Goal: Task Accomplishment & Management: Manage account settings

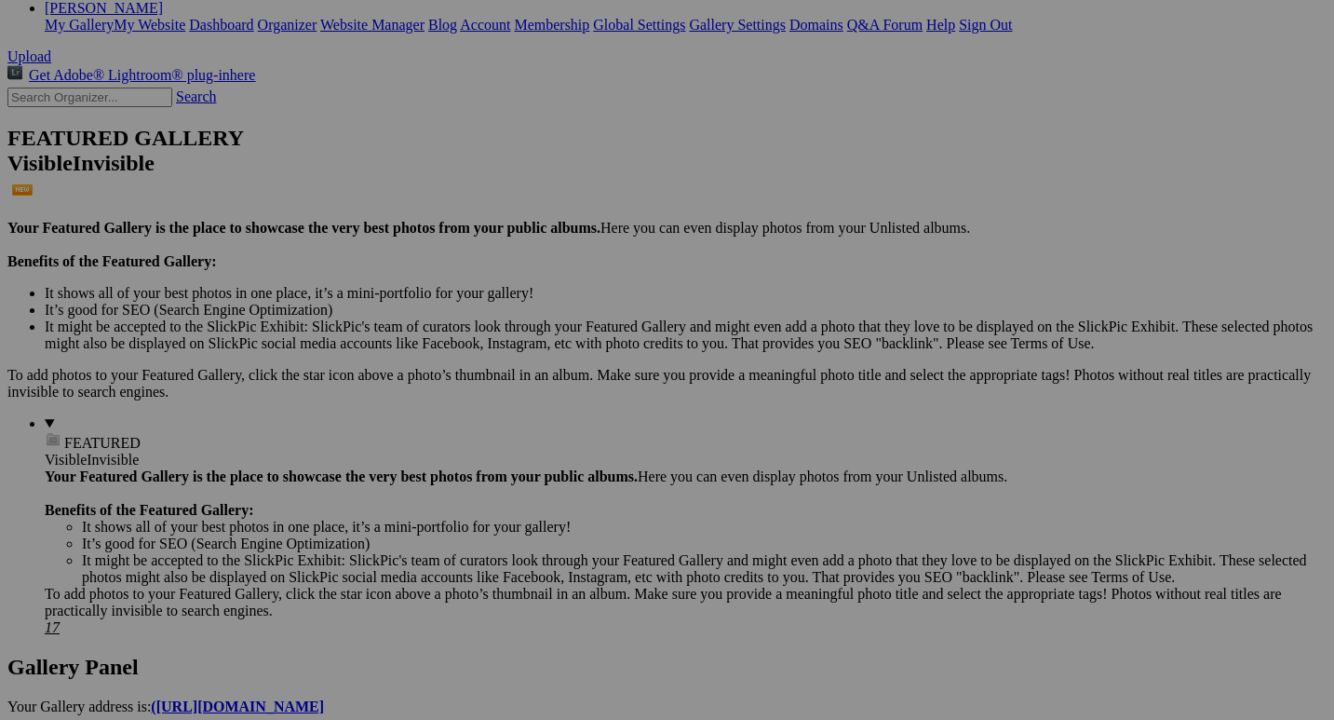
scroll to position [373, 0]
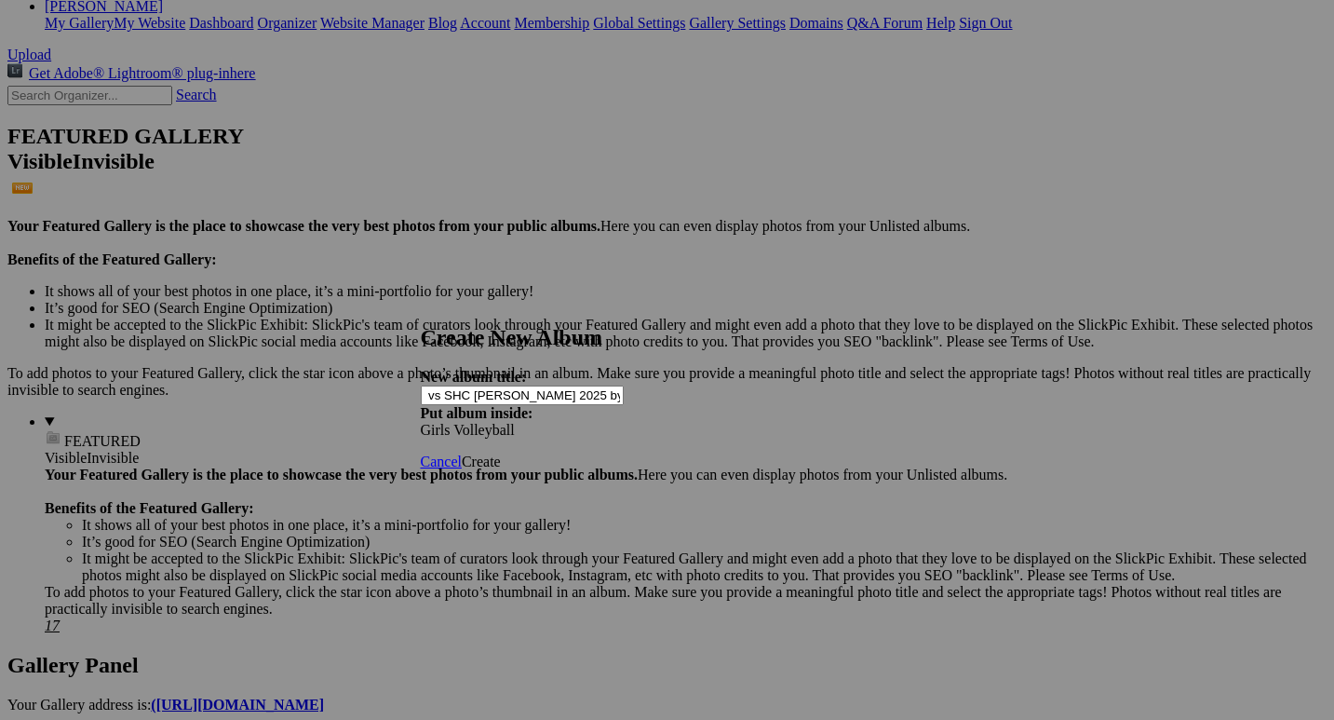
scroll to position [0, 123]
type input "Varsity Girls Volleyball vs SHC [PERSON_NAME] 2025 by [PERSON_NAME]"
click at [501, 453] on span "Create" at bounding box center [481, 461] width 39 height 16
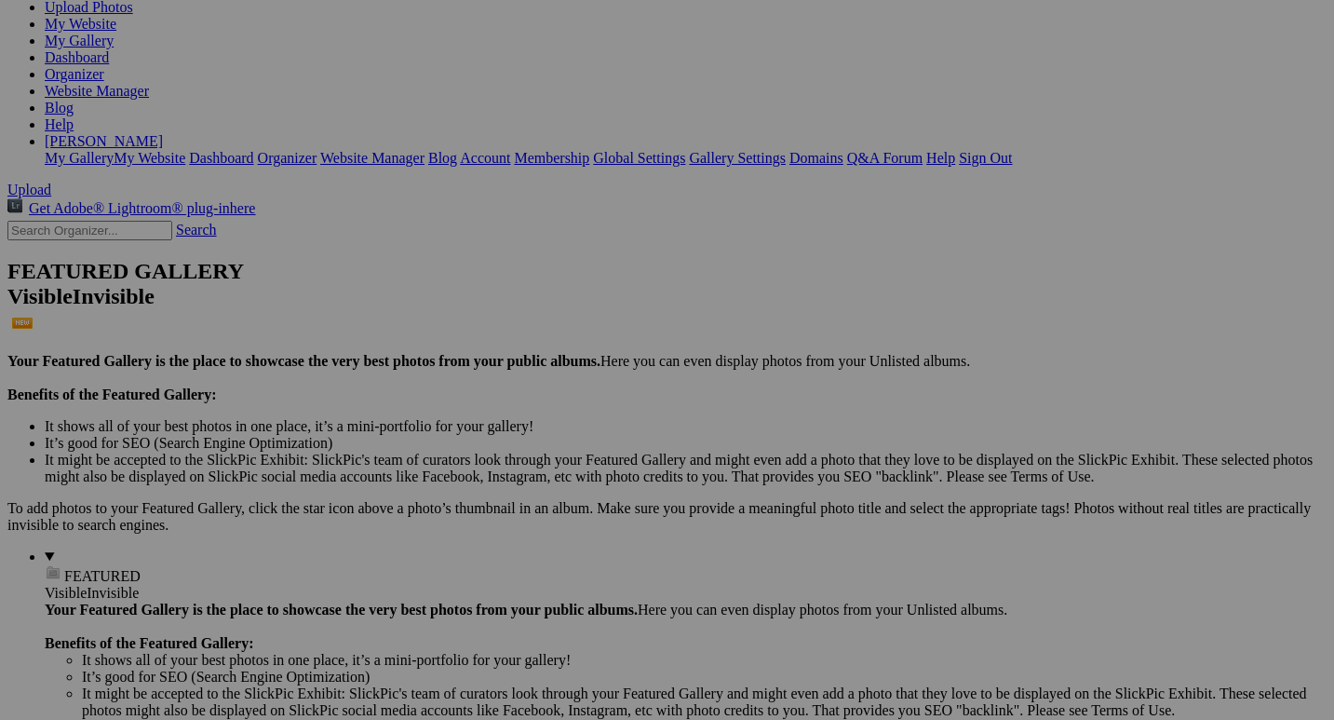
scroll to position [371, 0]
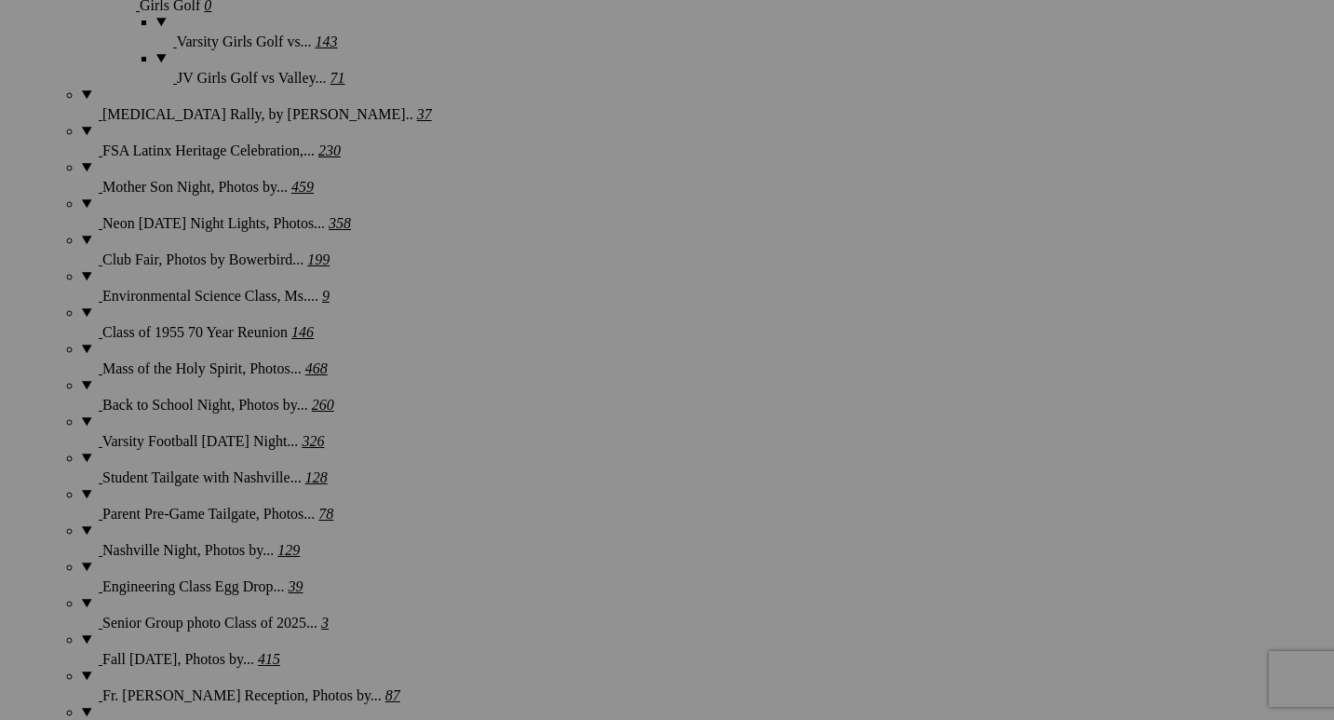
scroll to position [2537, 0]
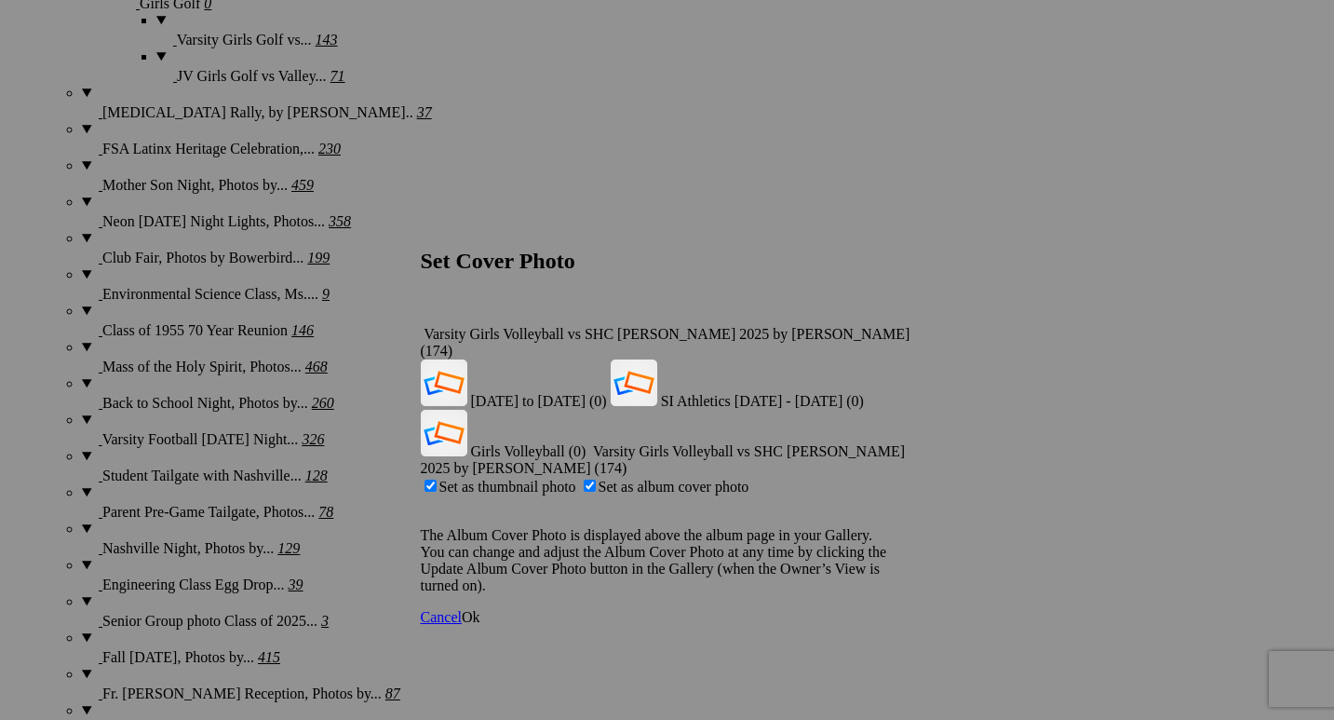
click at [480, 609] on span "Ok" at bounding box center [471, 617] width 19 height 16
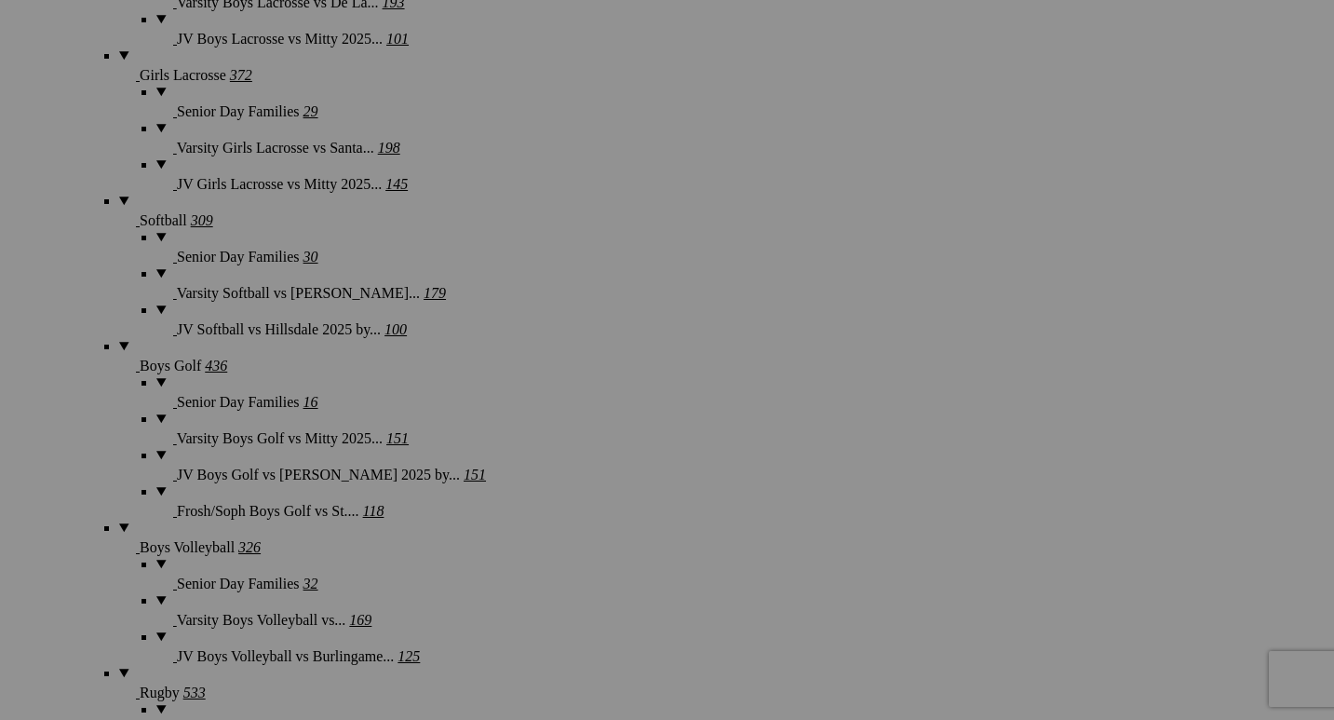
scroll to position [5009, 0]
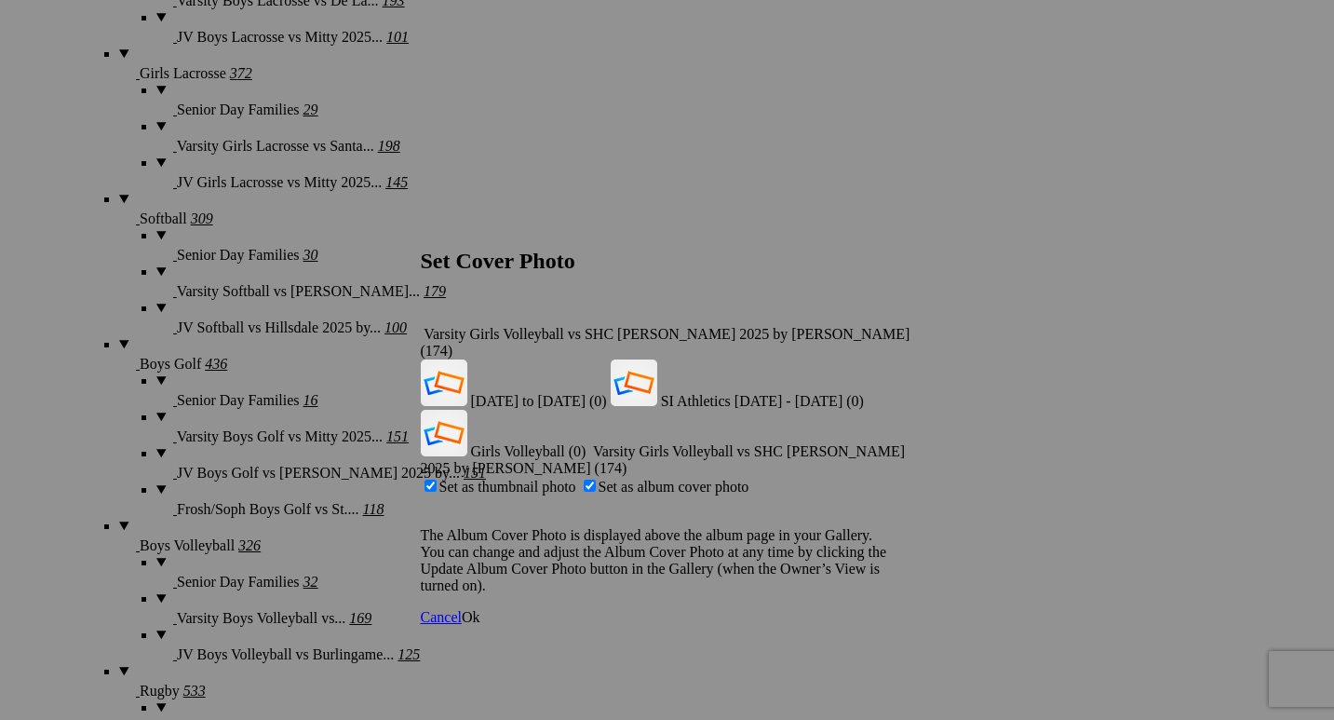
click at [480, 609] on span "Ok" at bounding box center [471, 617] width 19 height 16
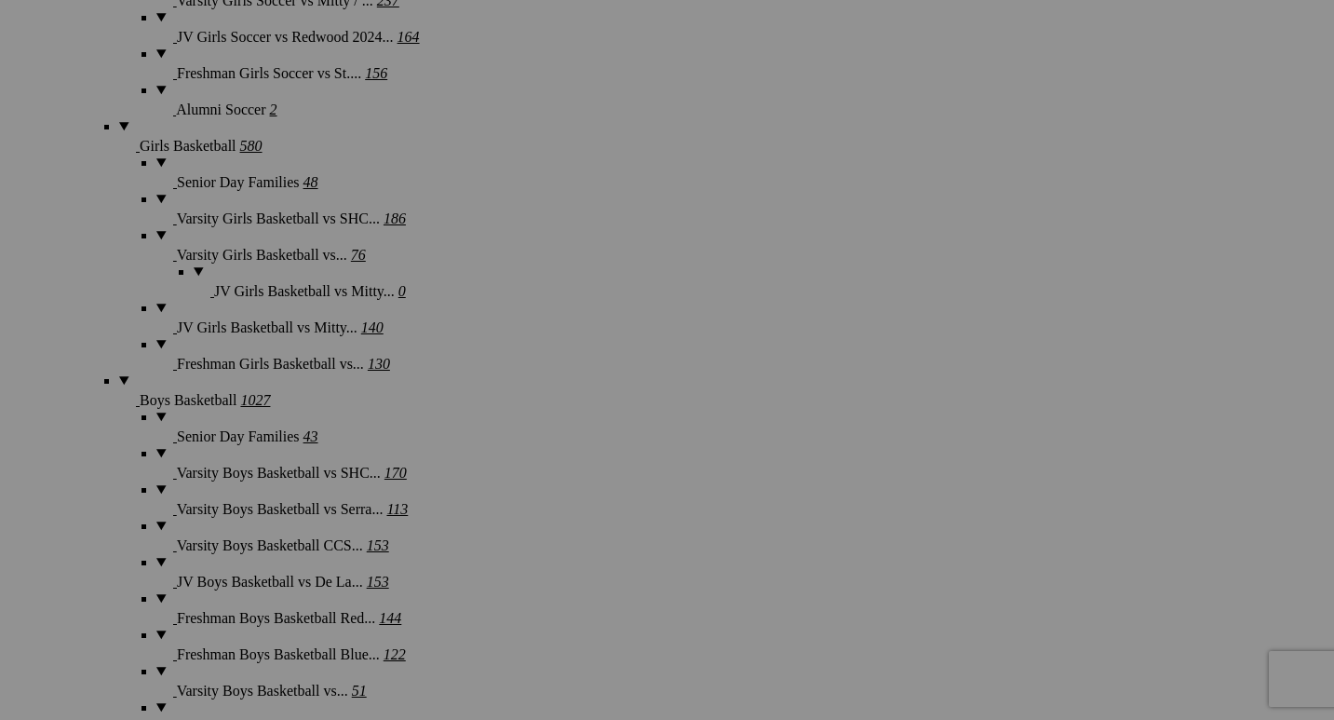
scroll to position [6154, 0]
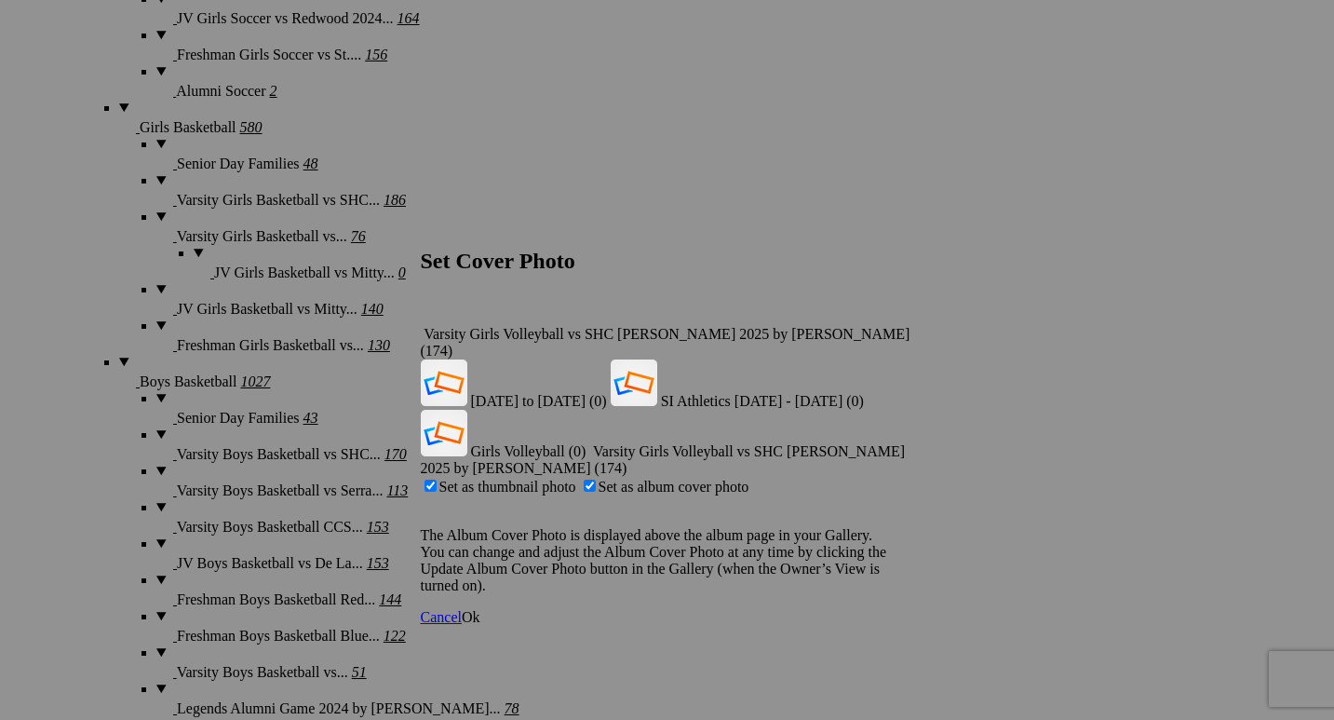
click at [480, 609] on link "Ok" at bounding box center [471, 617] width 19 height 16
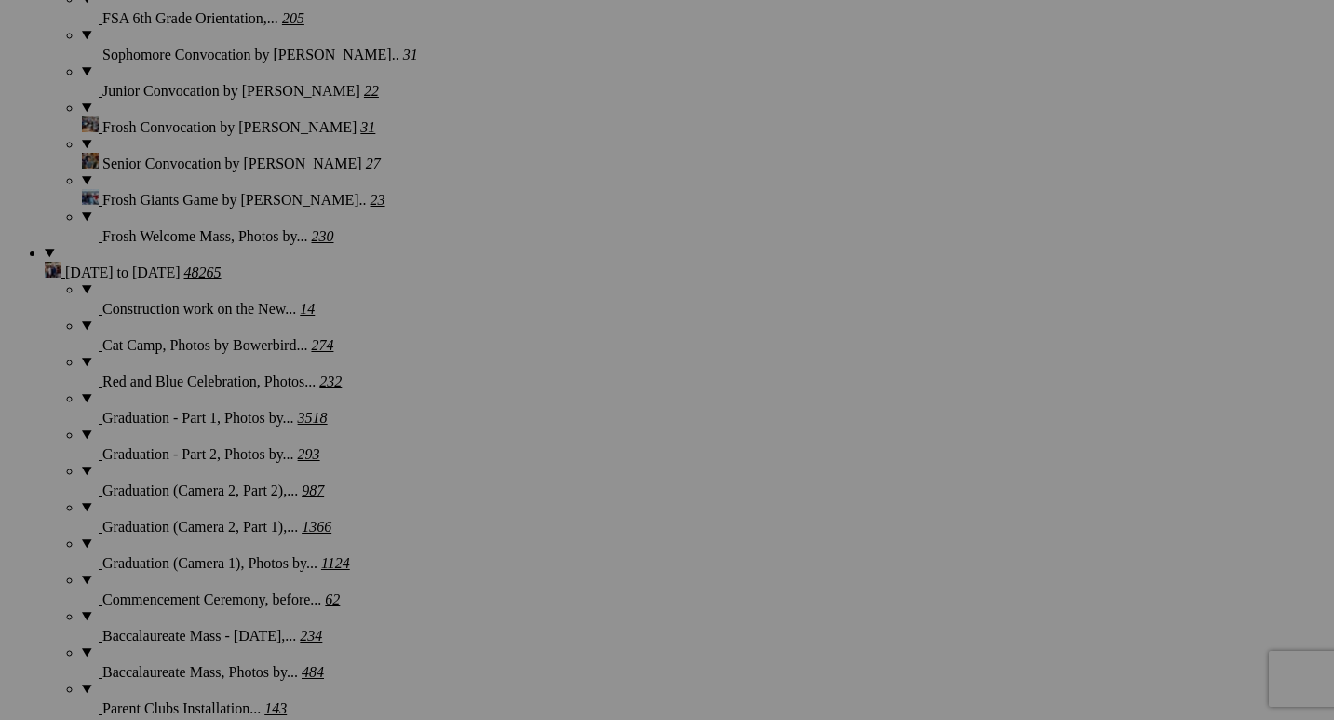
scroll to position [3476, 0]
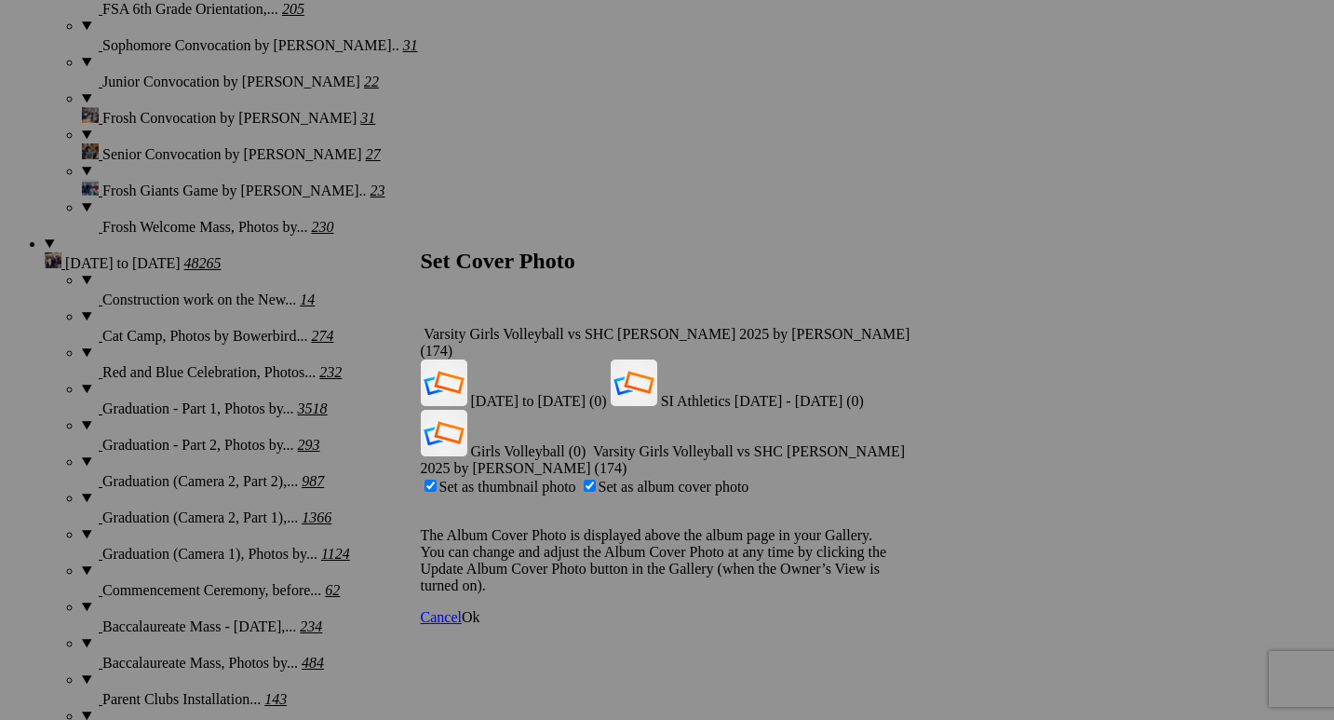
click at [480, 609] on span "Ok" at bounding box center [471, 617] width 19 height 16
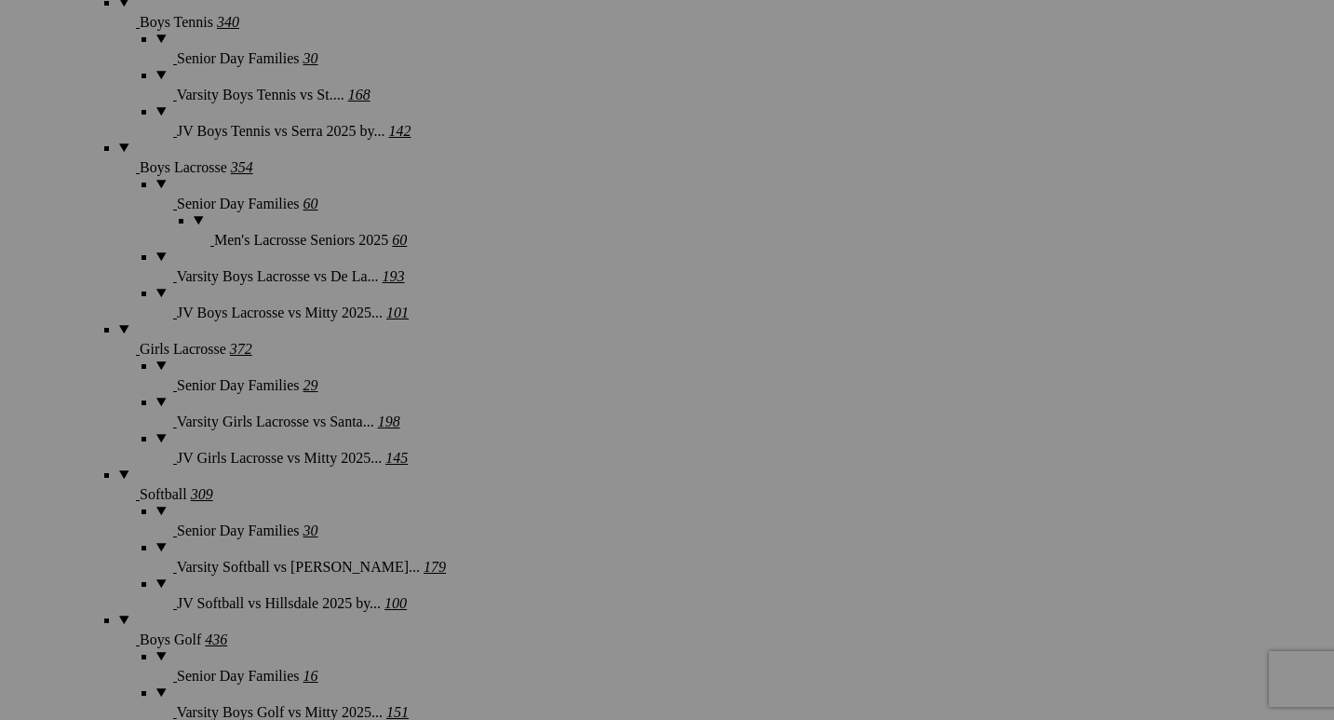
scroll to position [4737, 0]
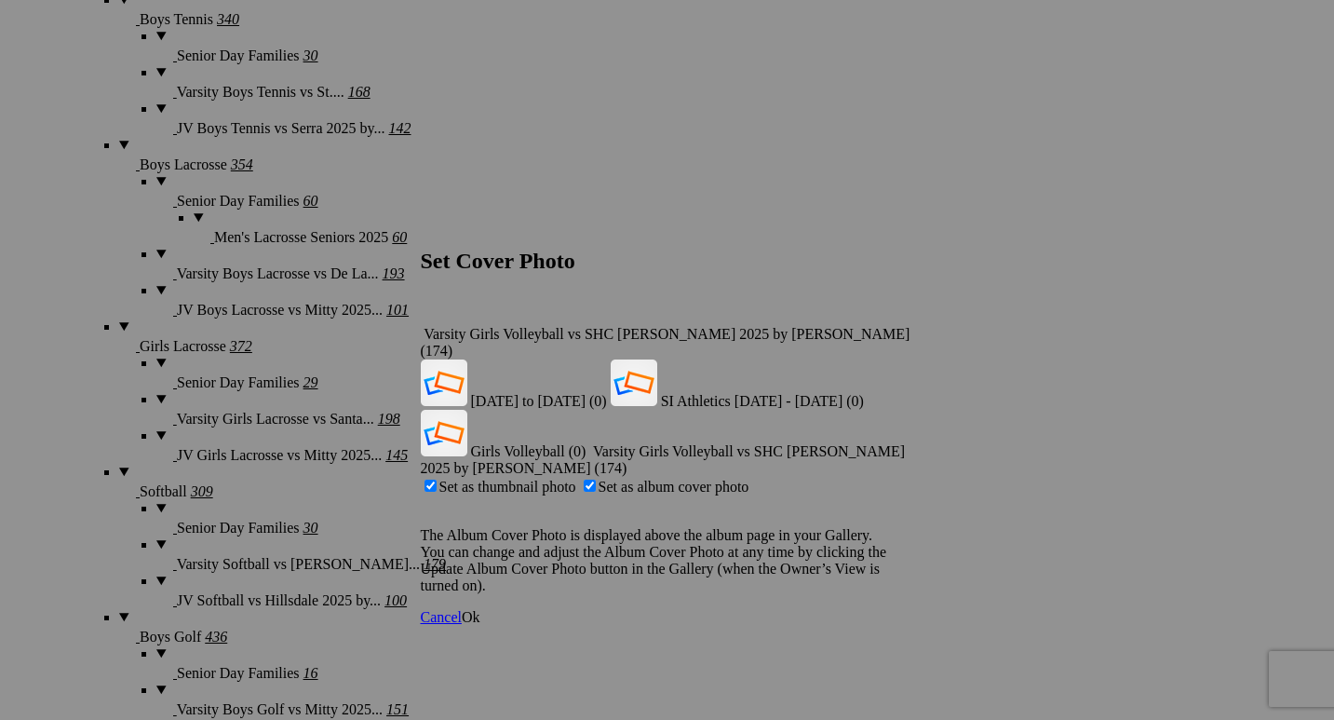
click at [480, 609] on span "Ok" at bounding box center [471, 617] width 19 height 16
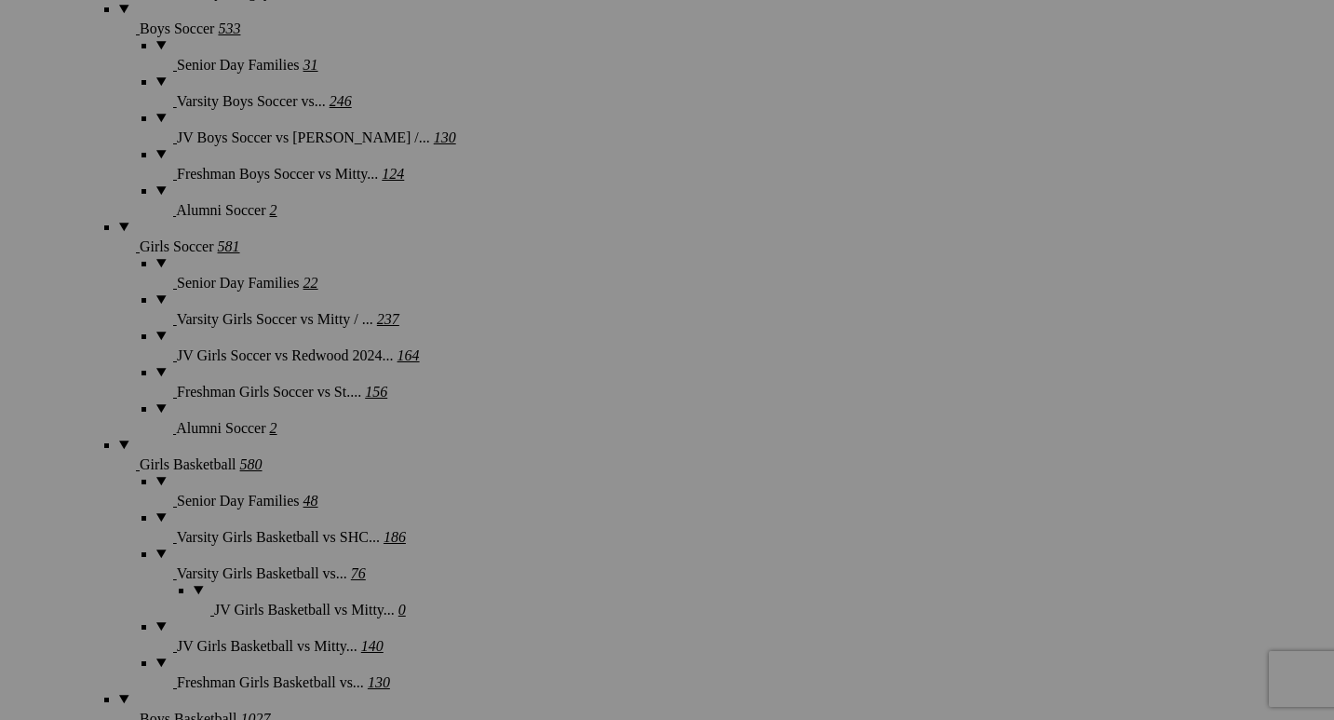
scroll to position [5824, 0]
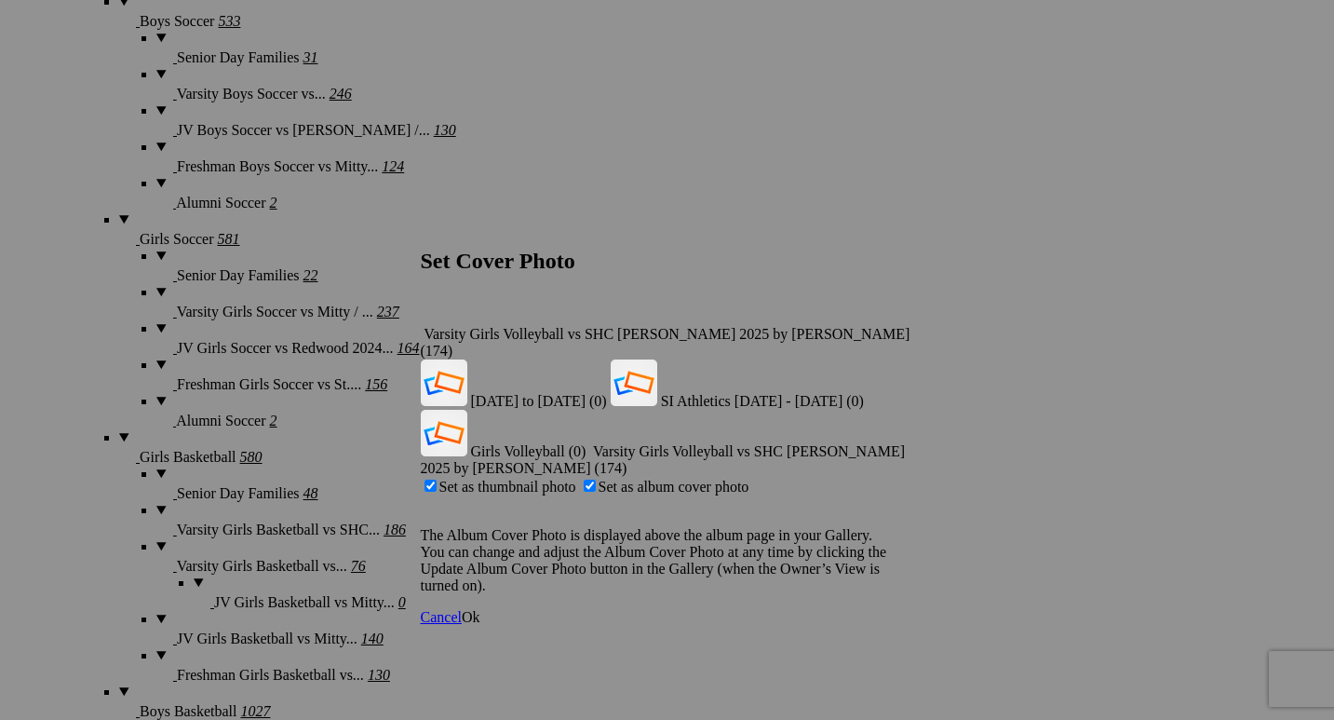
click at [480, 609] on span "Ok" at bounding box center [471, 617] width 19 height 16
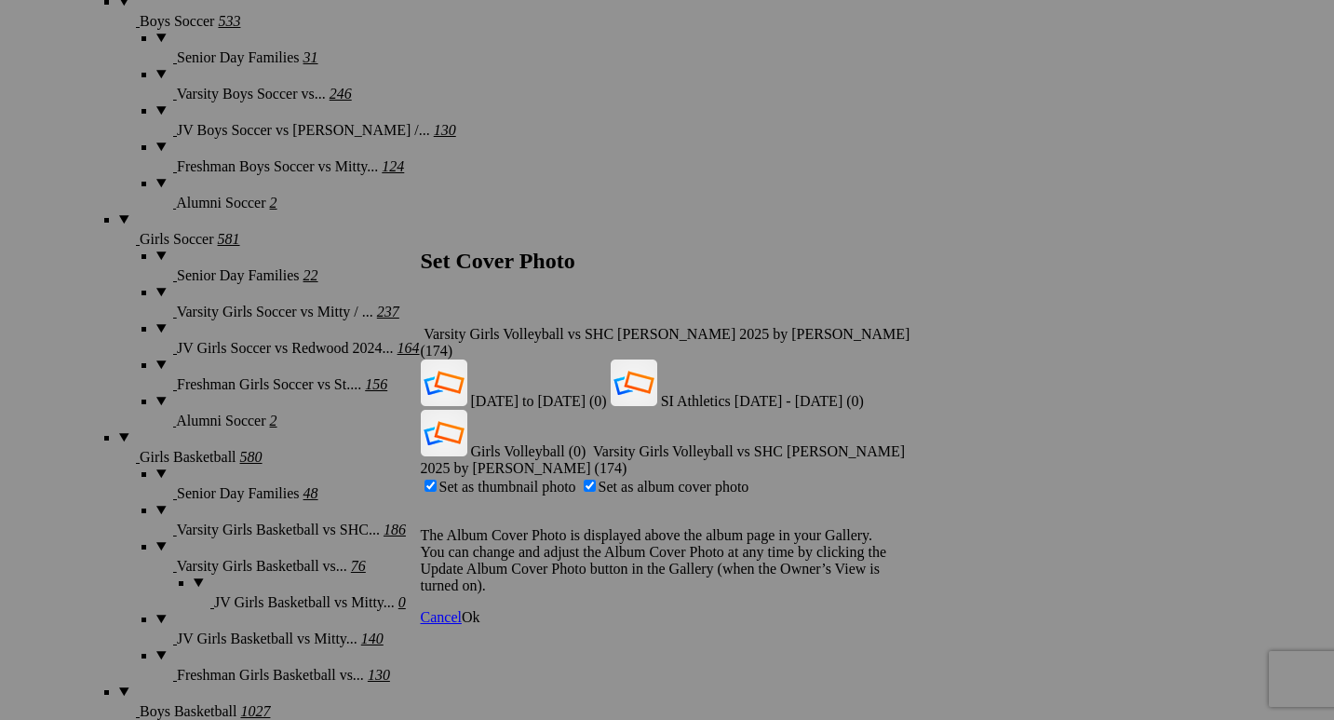
click at [480, 609] on span "Ok" at bounding box center [471, 617] width 19 height 16
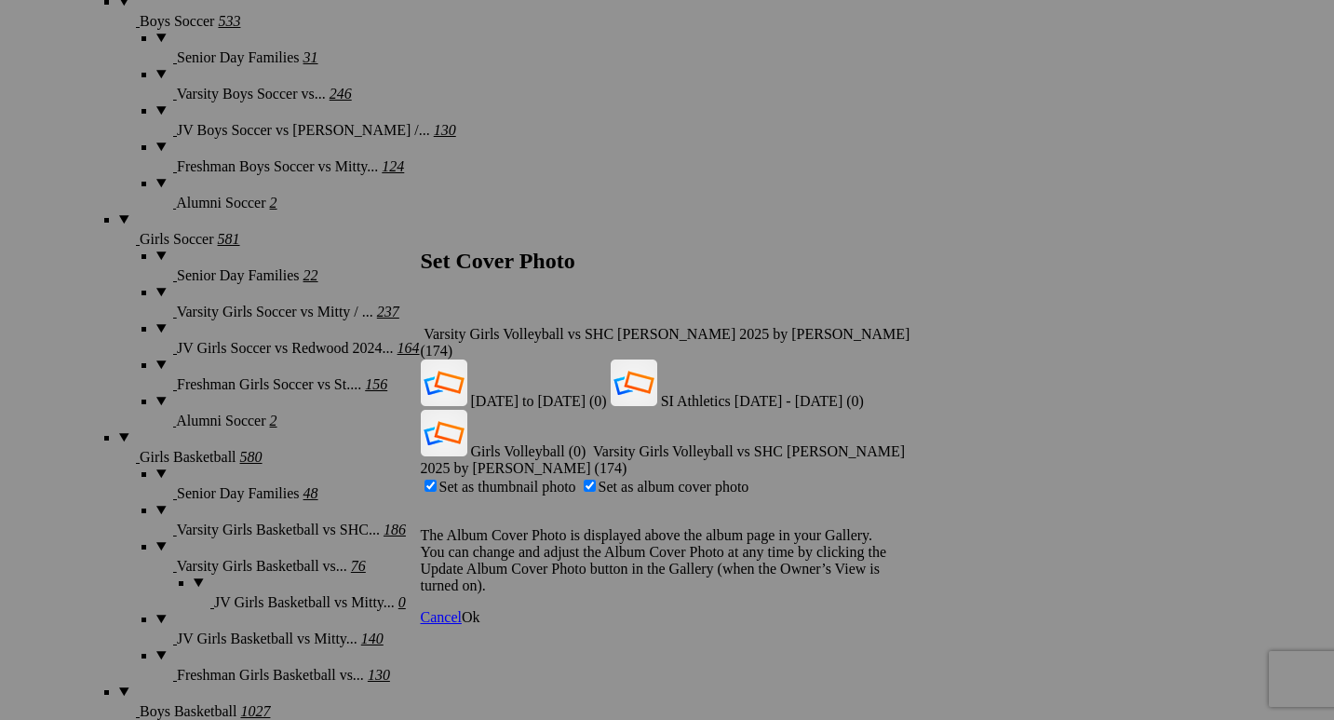
click at [480, 609] on span "Ok" at bounding box center [471, 617] width 19 height 16
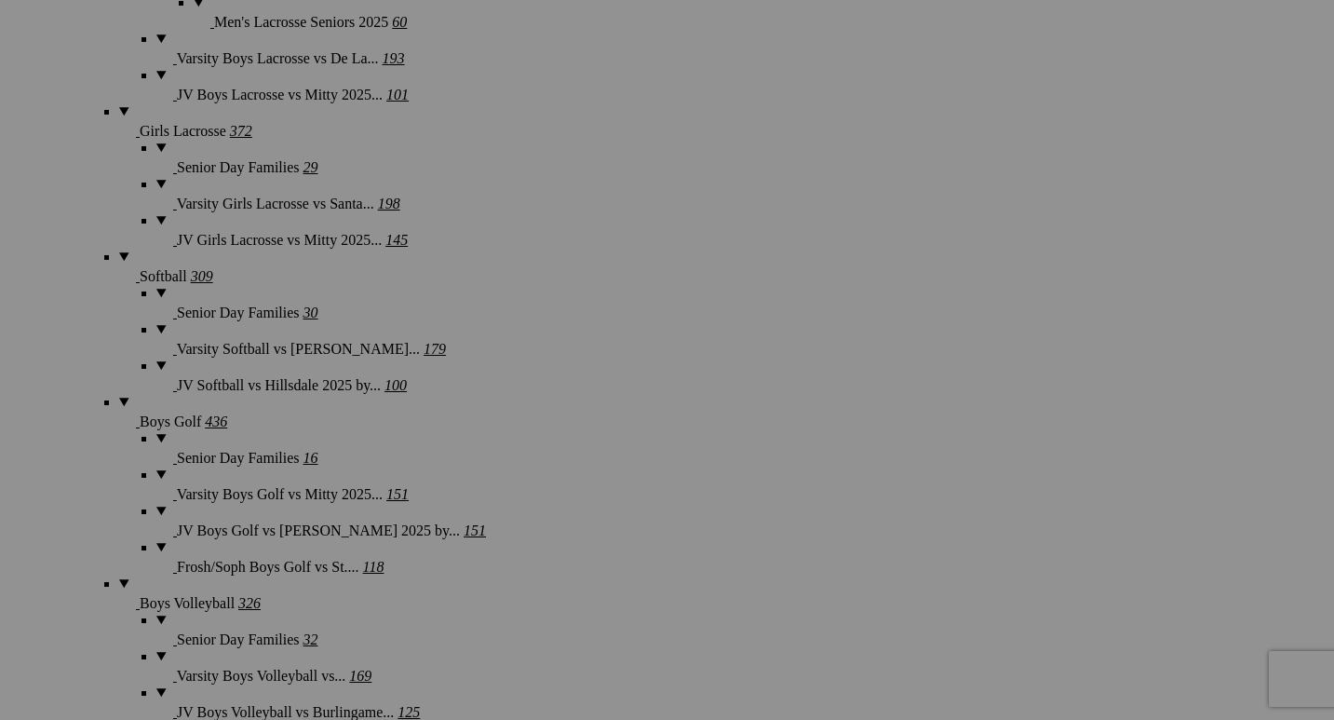
scroll to position [4947, 0]
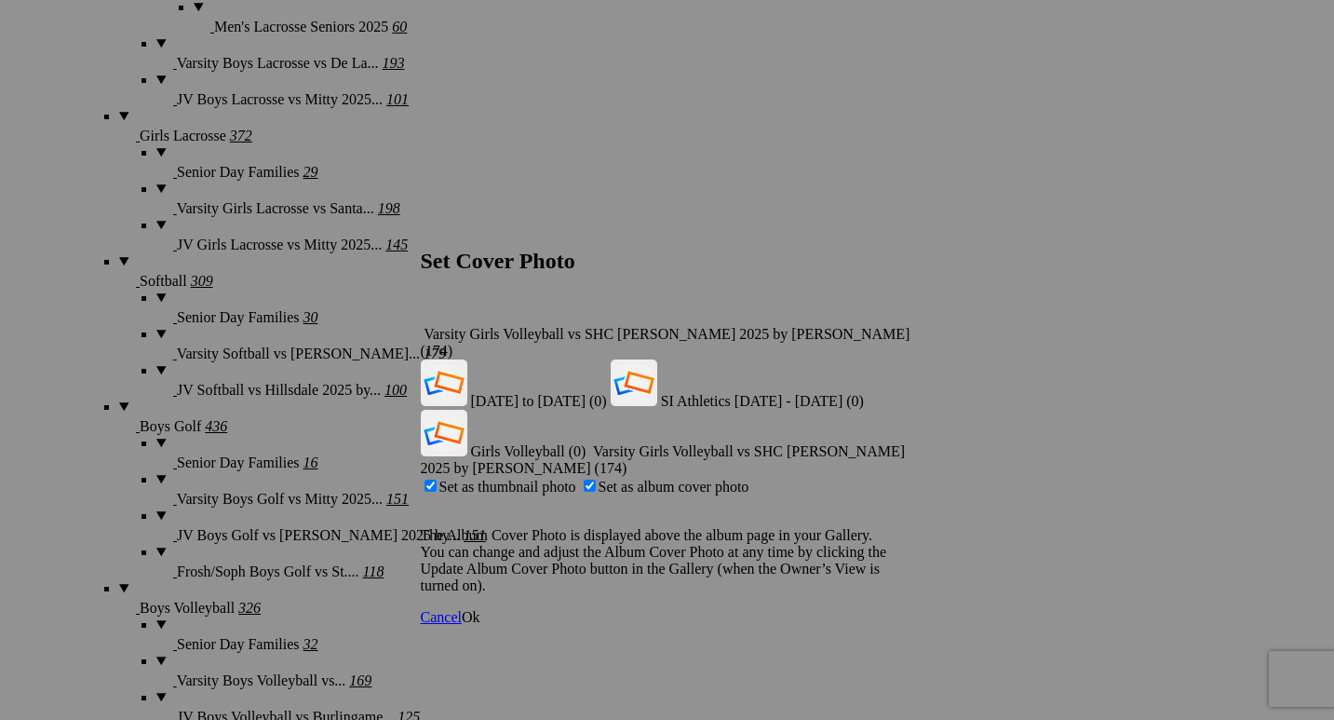
click at [480, 609] on span "Ok" at bounding box center [471, 617] width 19 height 16
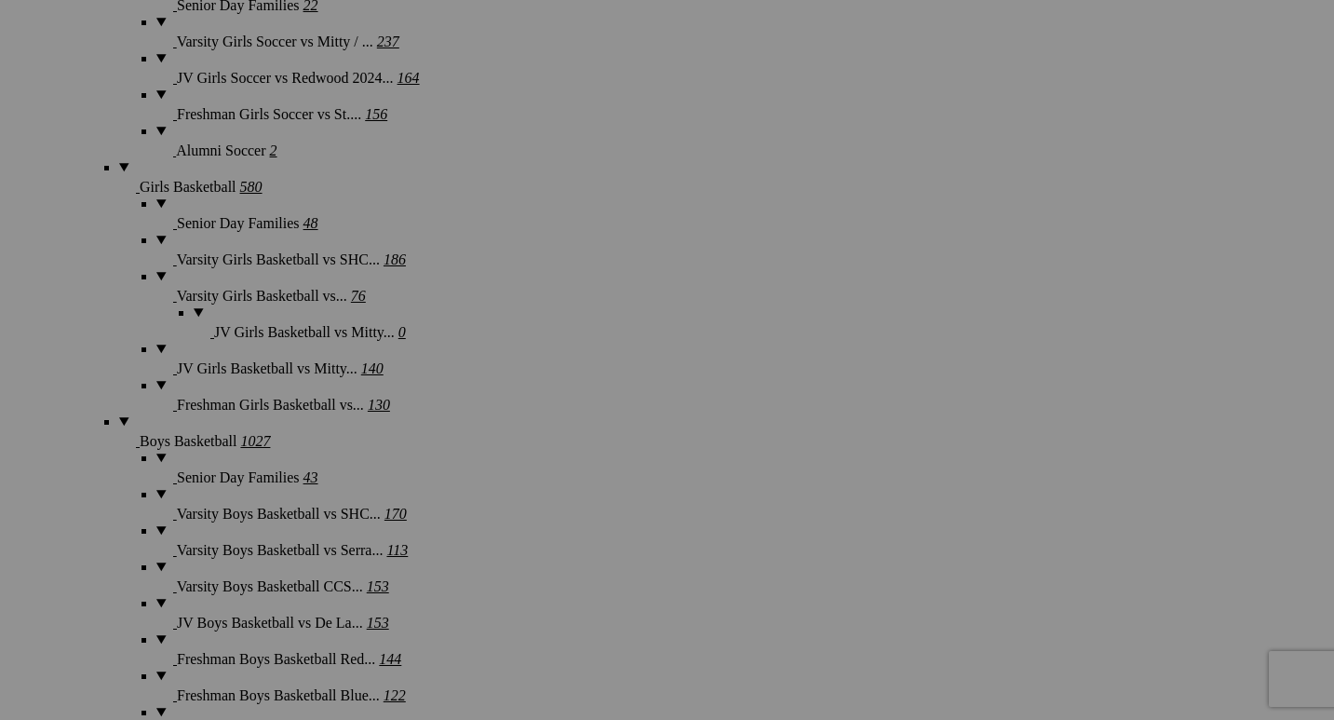
scroll to position [6109, 0]
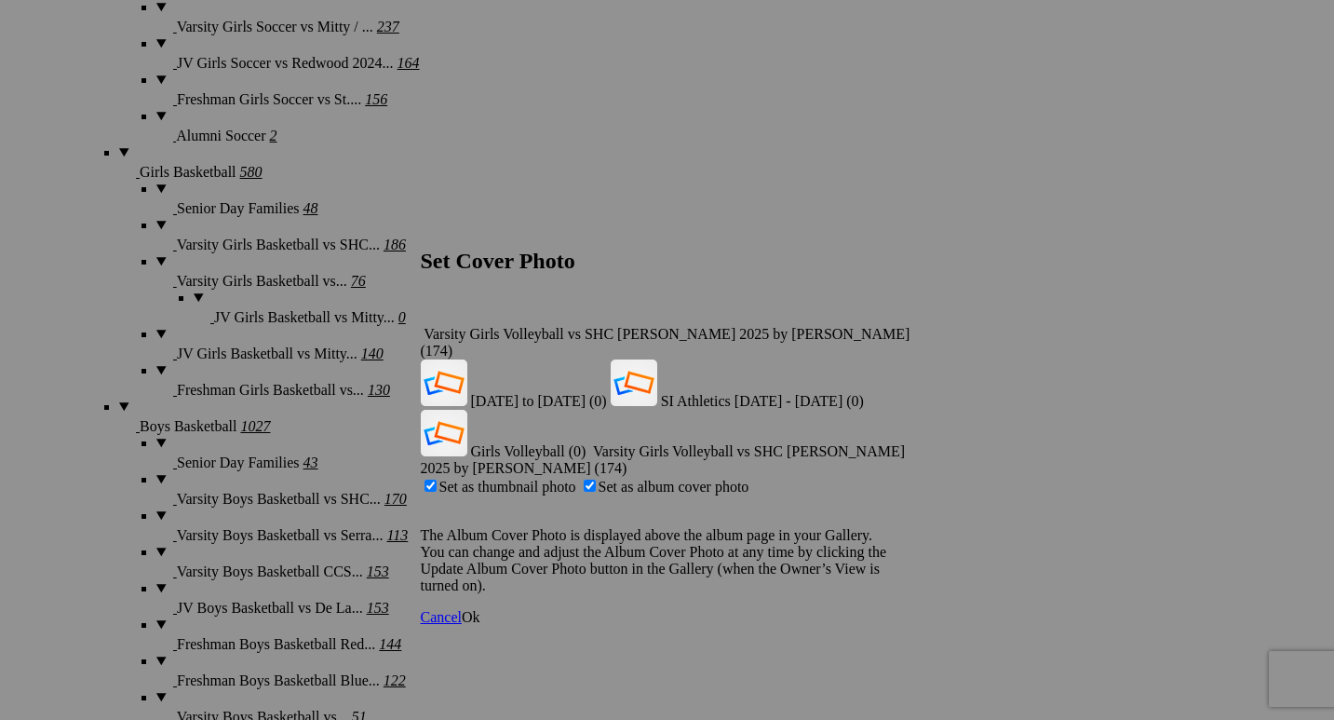
click at [480, 609] on span "Ok" at bounding box center [471, 617] width 19 height 16
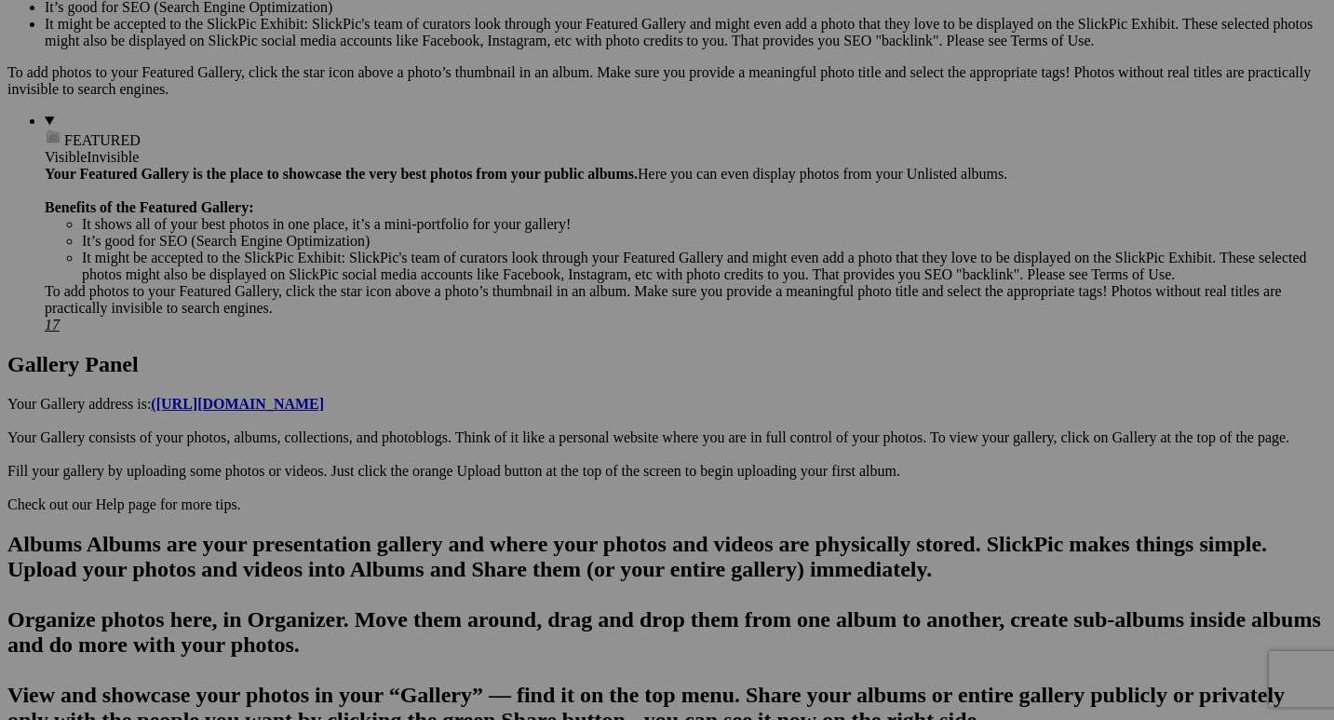
scroll to position [682, 0]
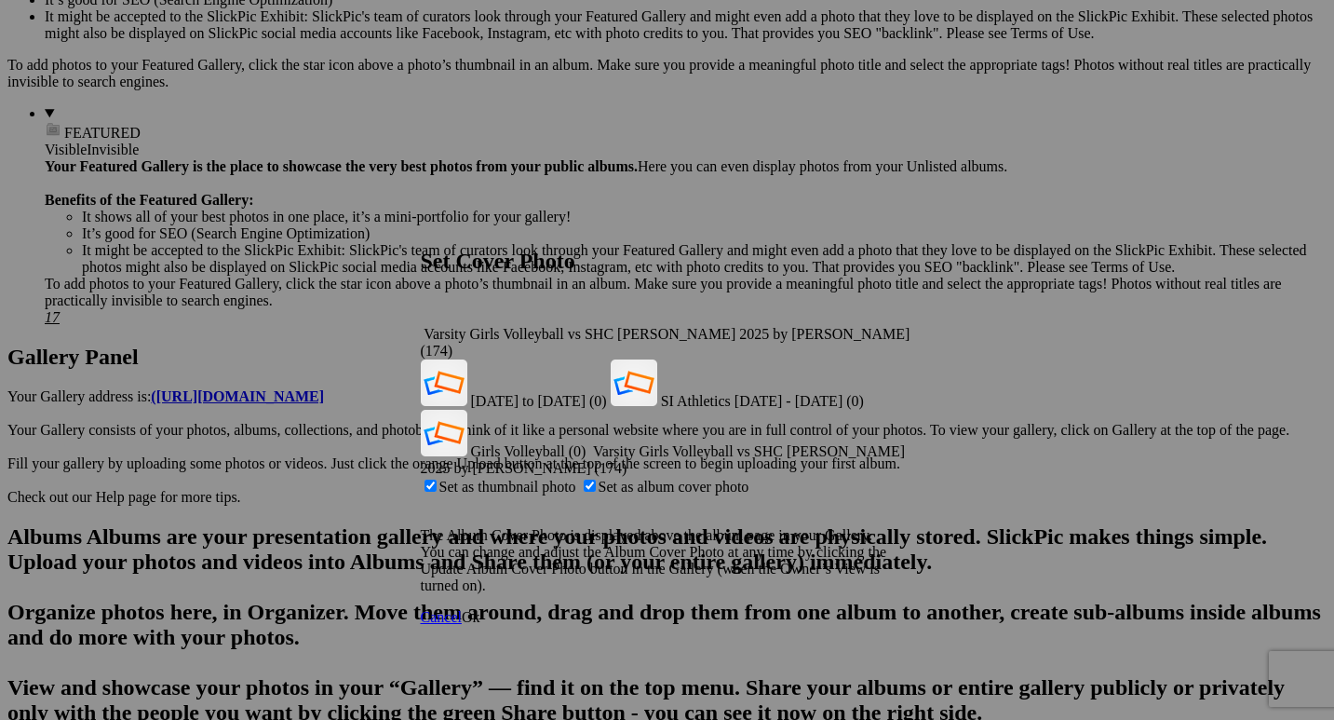
click at [480, 609] on span "Ok" at bounding box center [471, 617] width 19 height 16
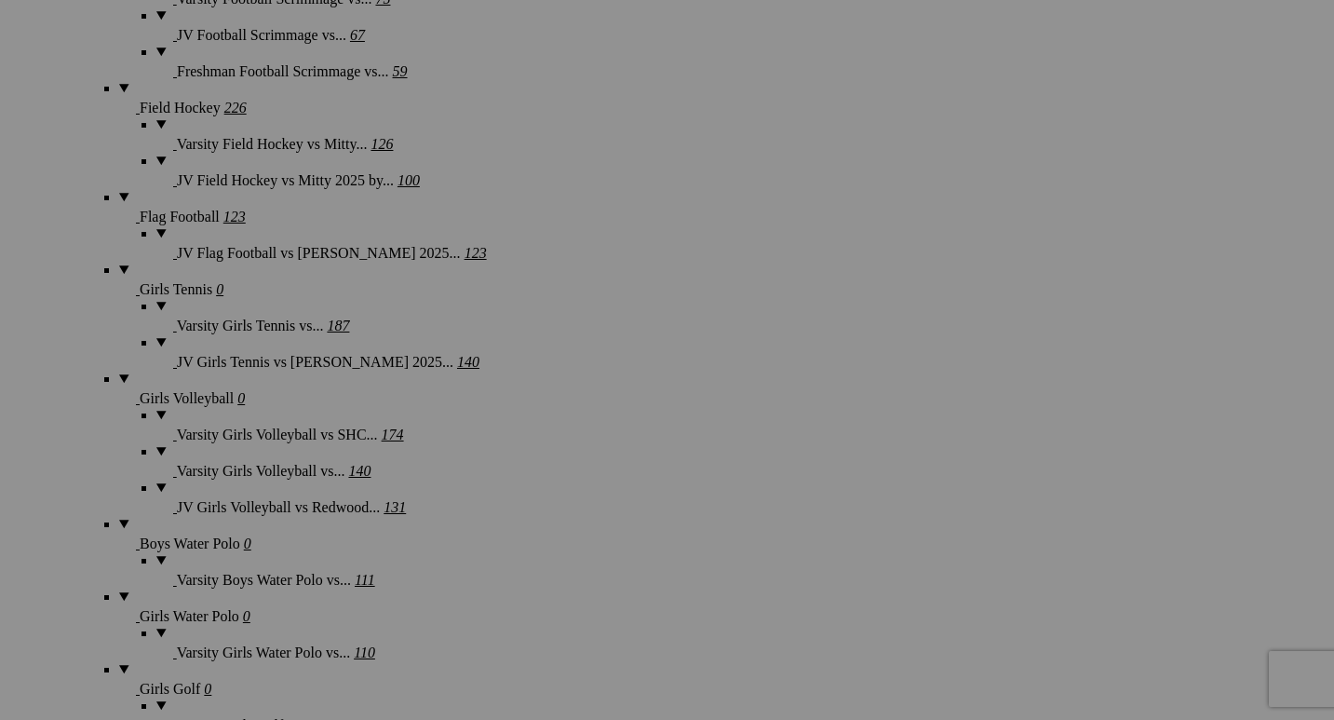
scroll to position [1855, 0]
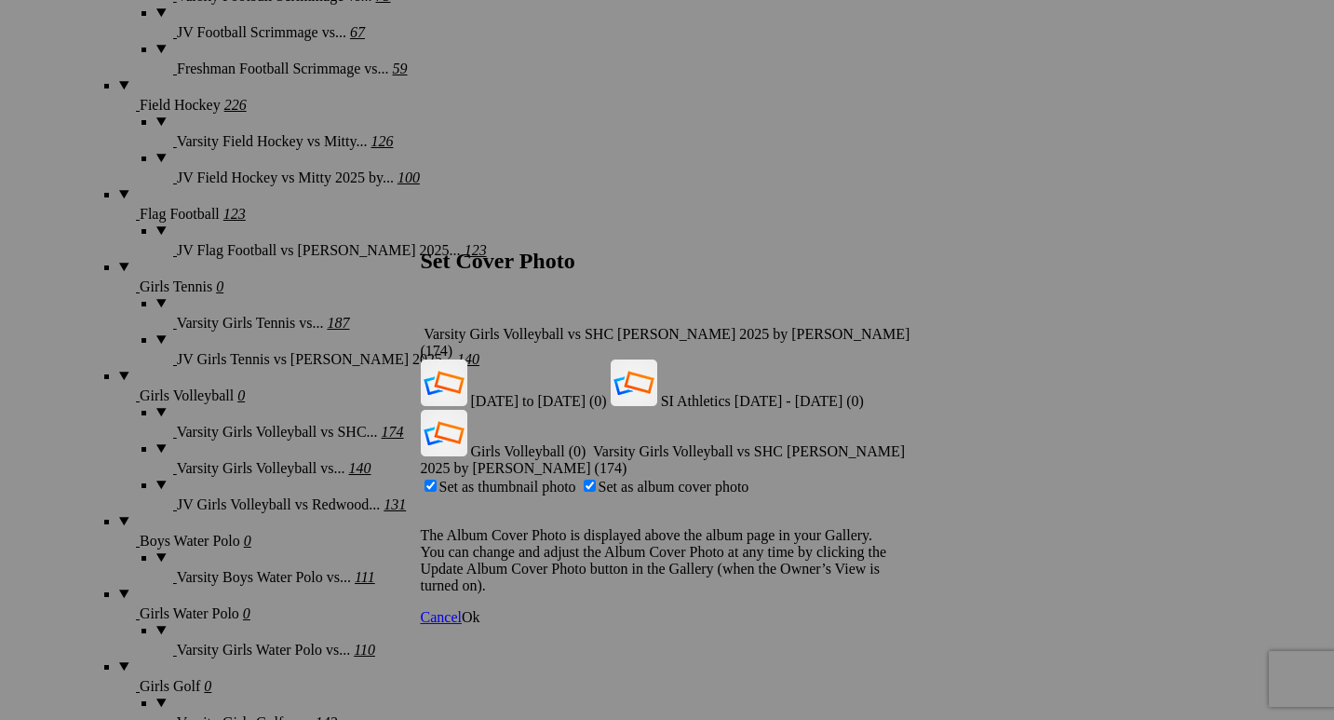
click at [480, 609] on span "Ok" at bounding box center [471, 617] width 19 height 16
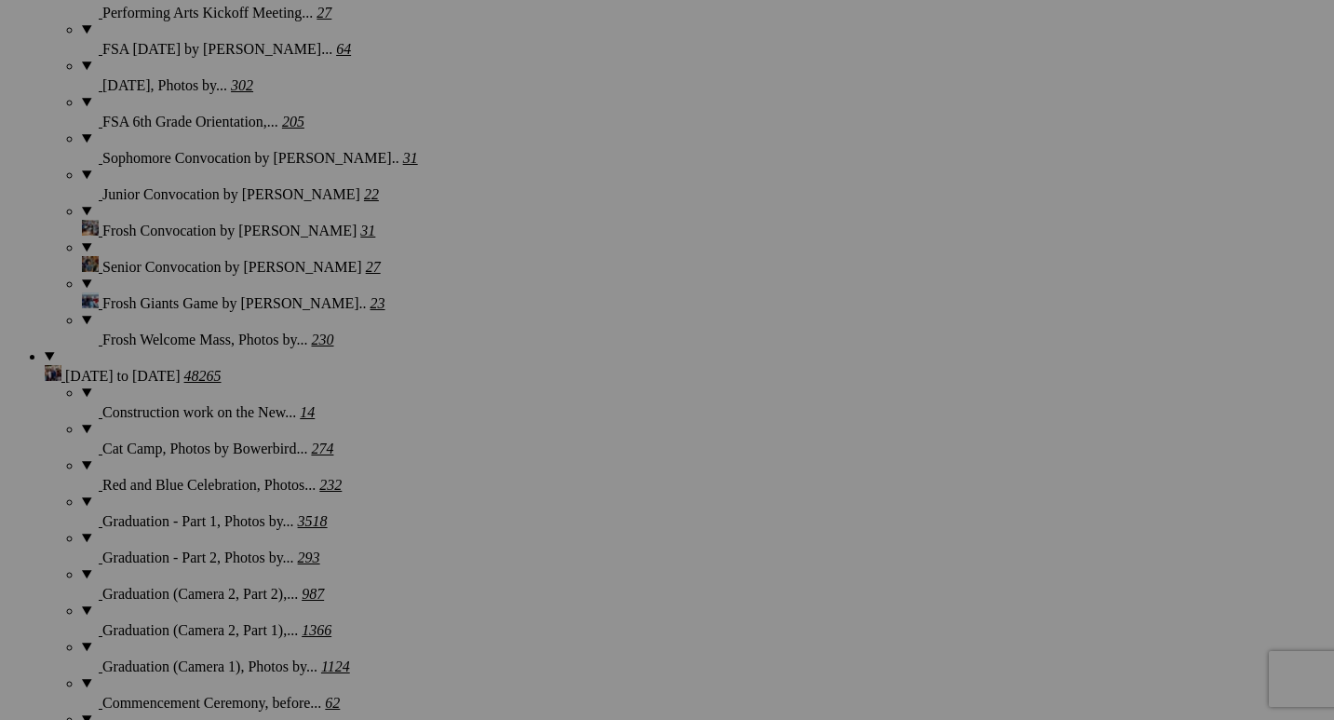
scroll to position [3372, 0]
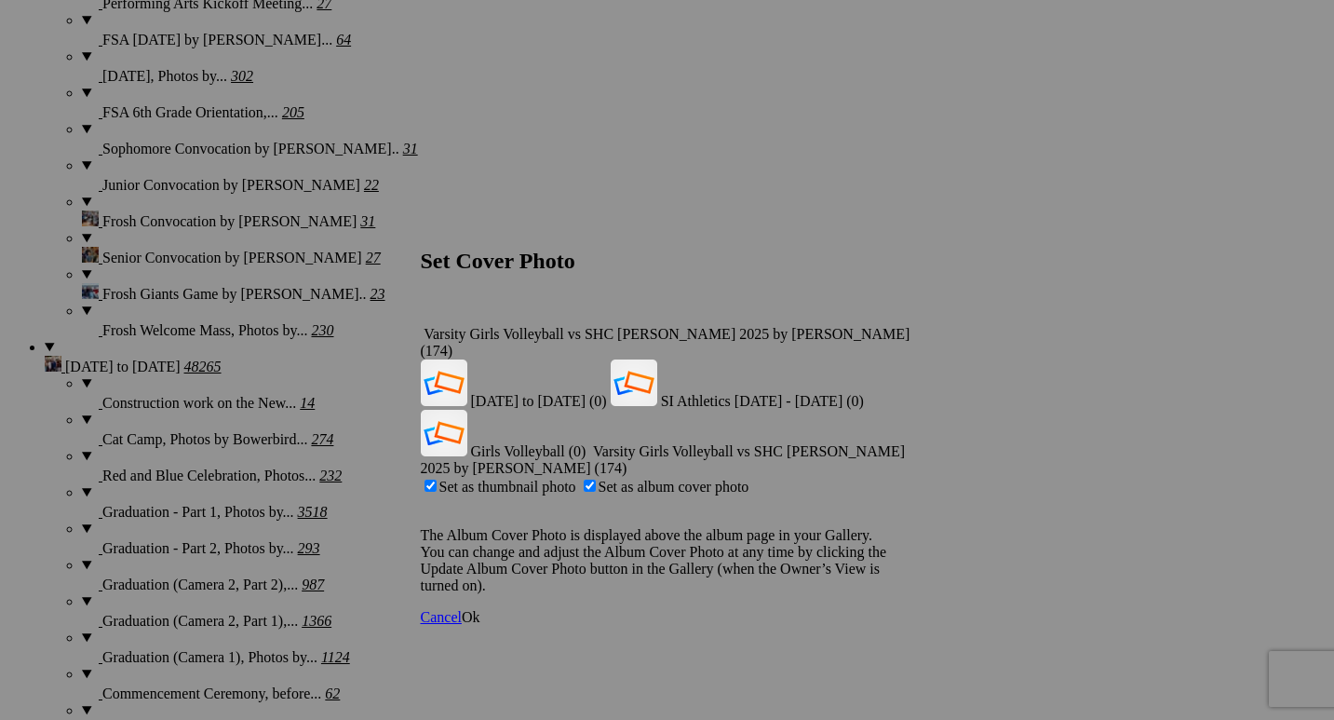
click at [480, 609] on span "Ok" at bounding box center [471, 617] width 19 height 16
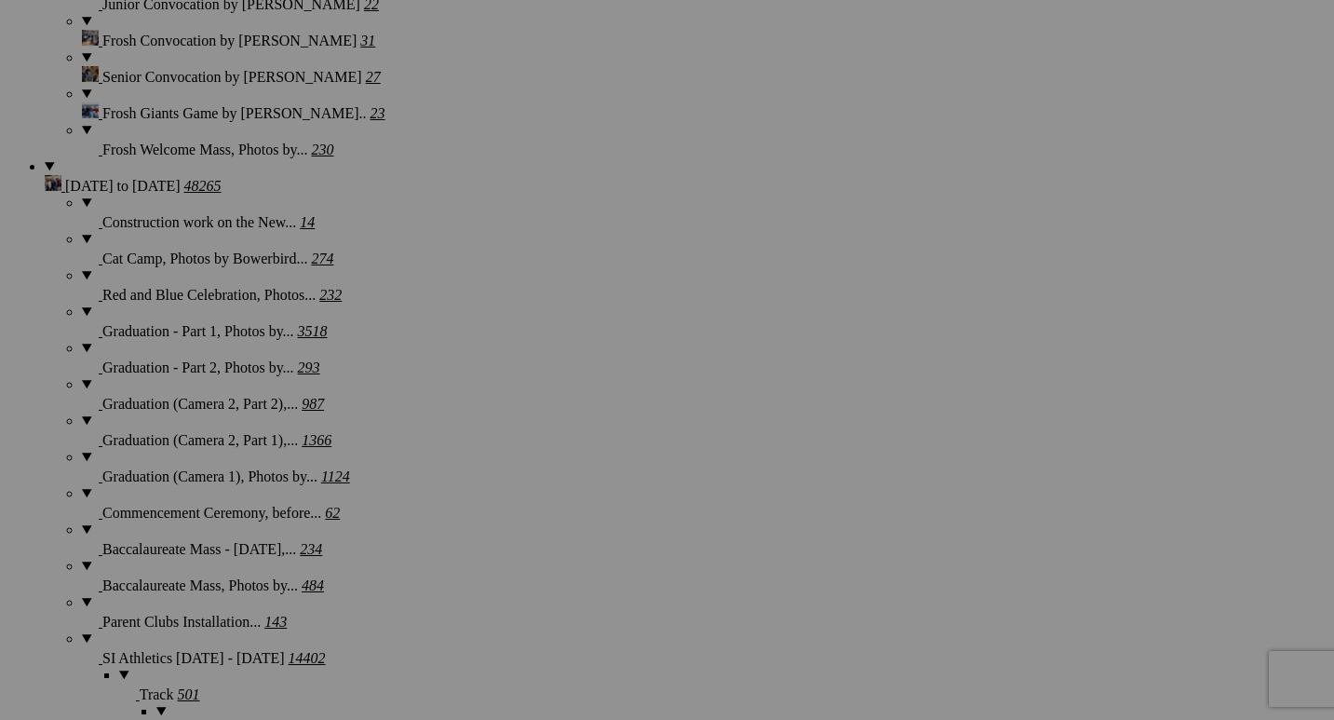
scroll to position [3555, 0]
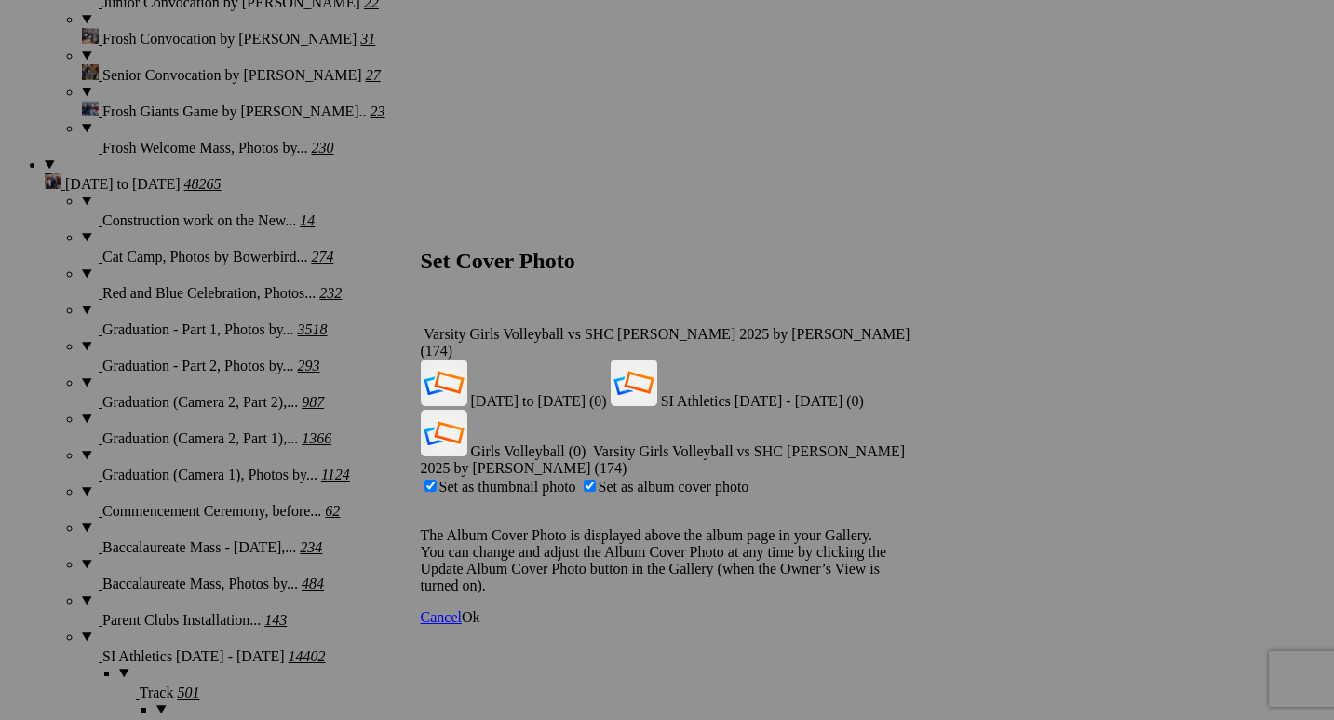
click at [480, 609] on span "Ok" at bounding box center [471, 617] width 19 height 16
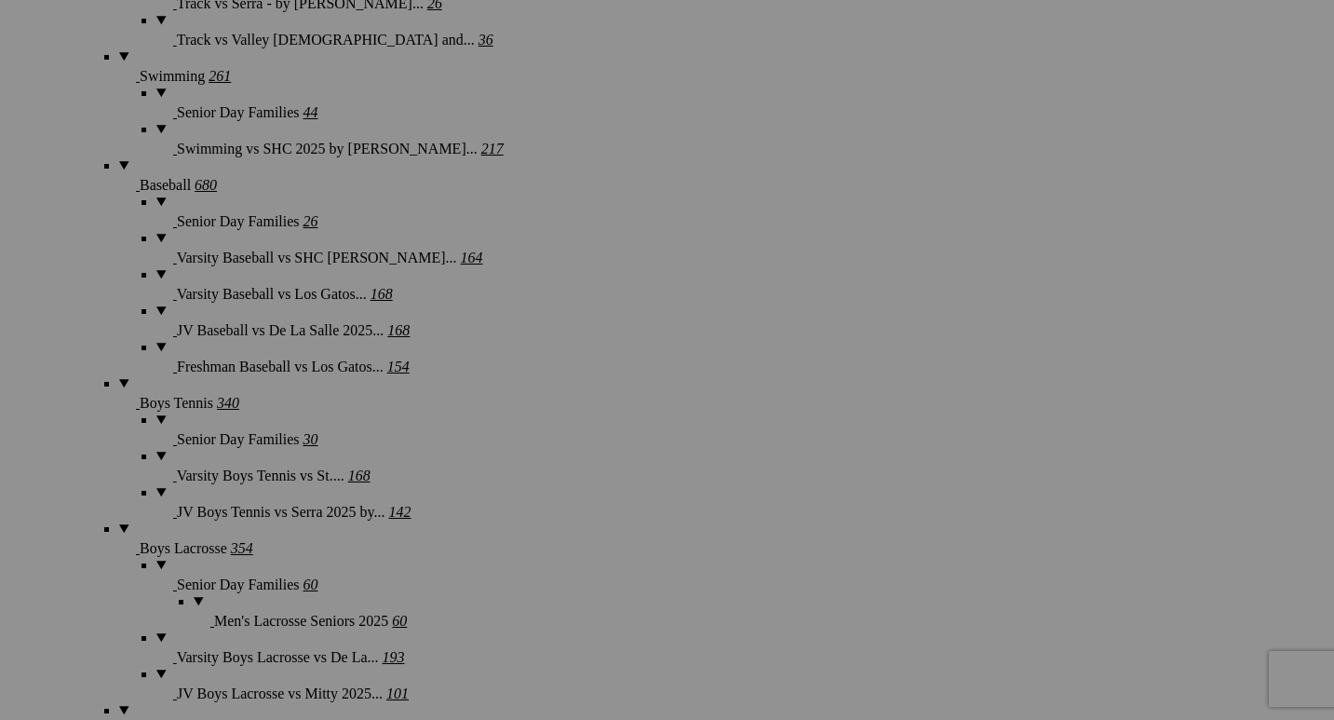
scroll to position [4357, 0]
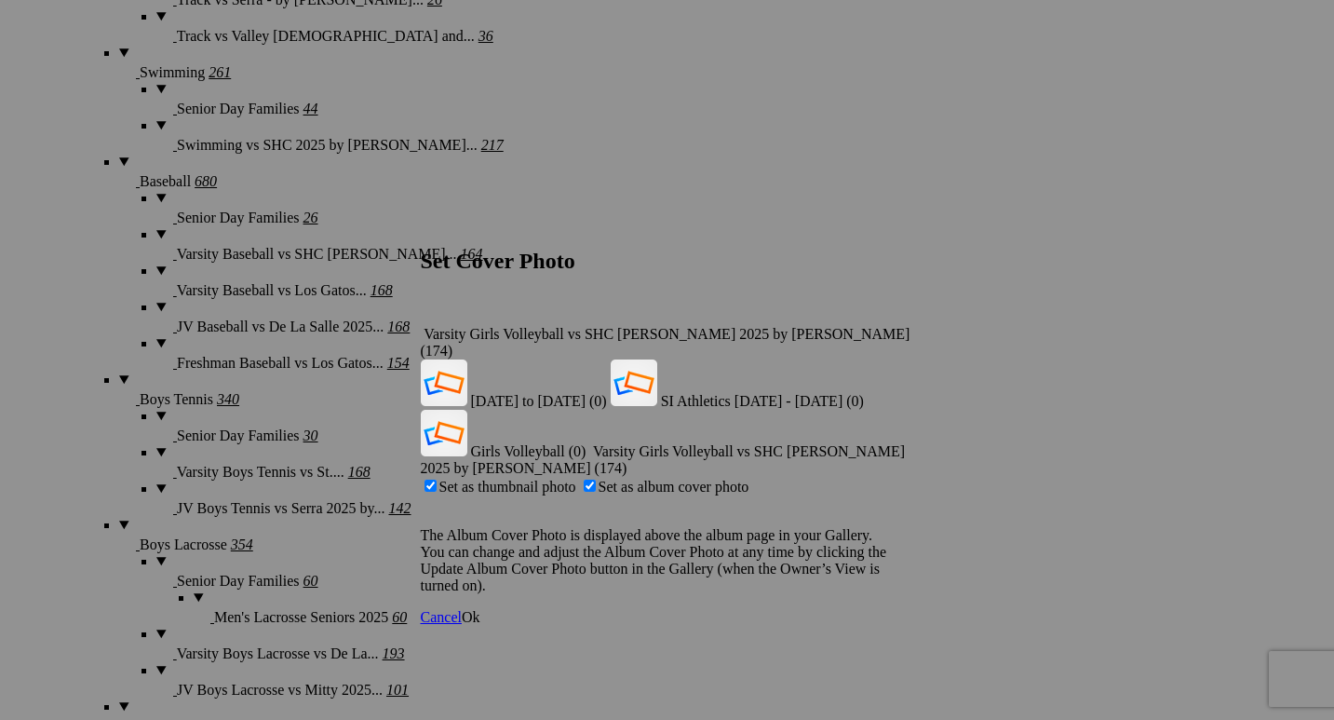
click at [480, 609] on span "Ok" at bounding box center [471, 617] width 19 height 16
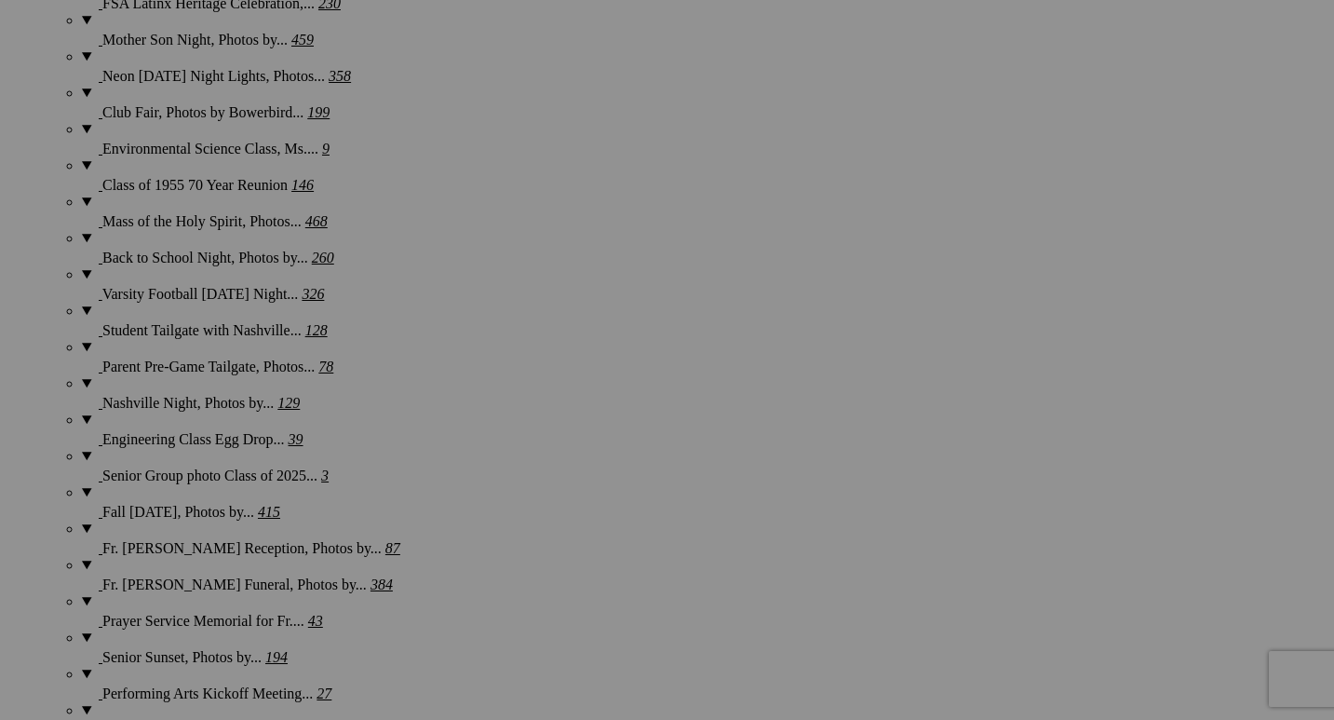
scroll to position [2676, 0]
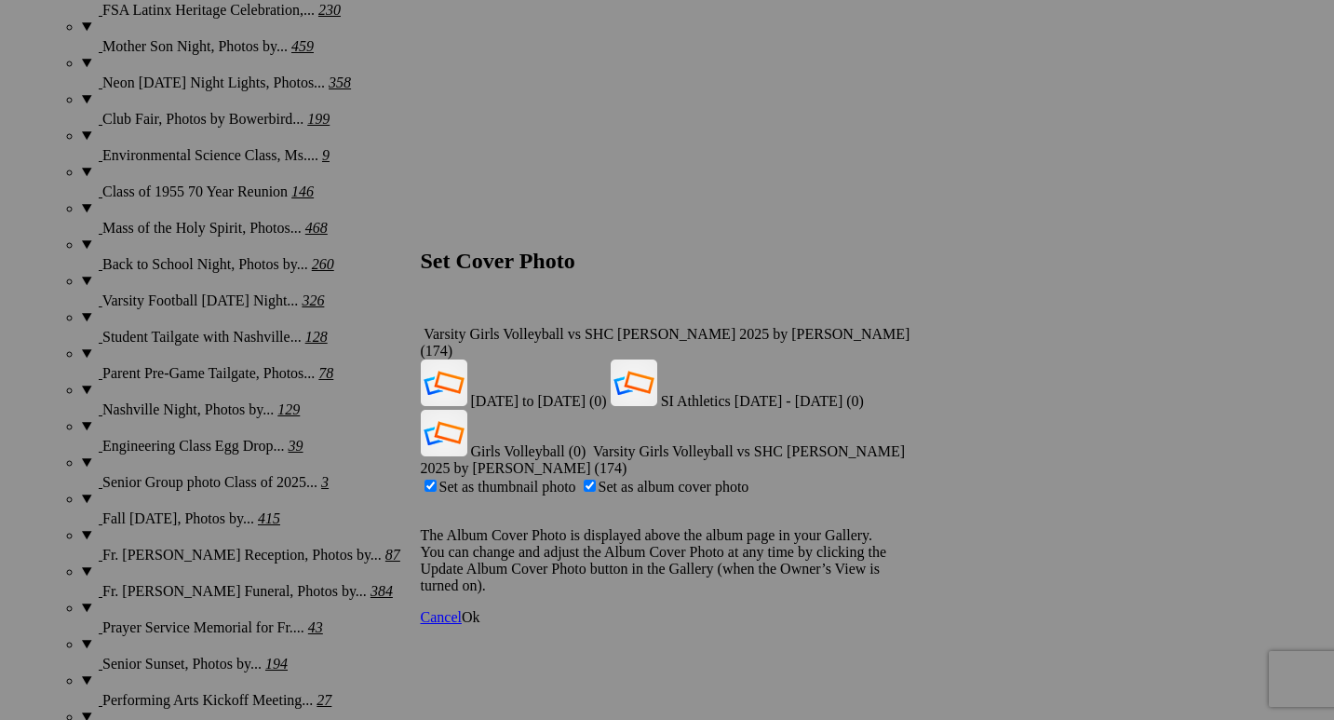
click at [480, 609] on span "Ok" at bounding box center [471, 617] width 19 height 16
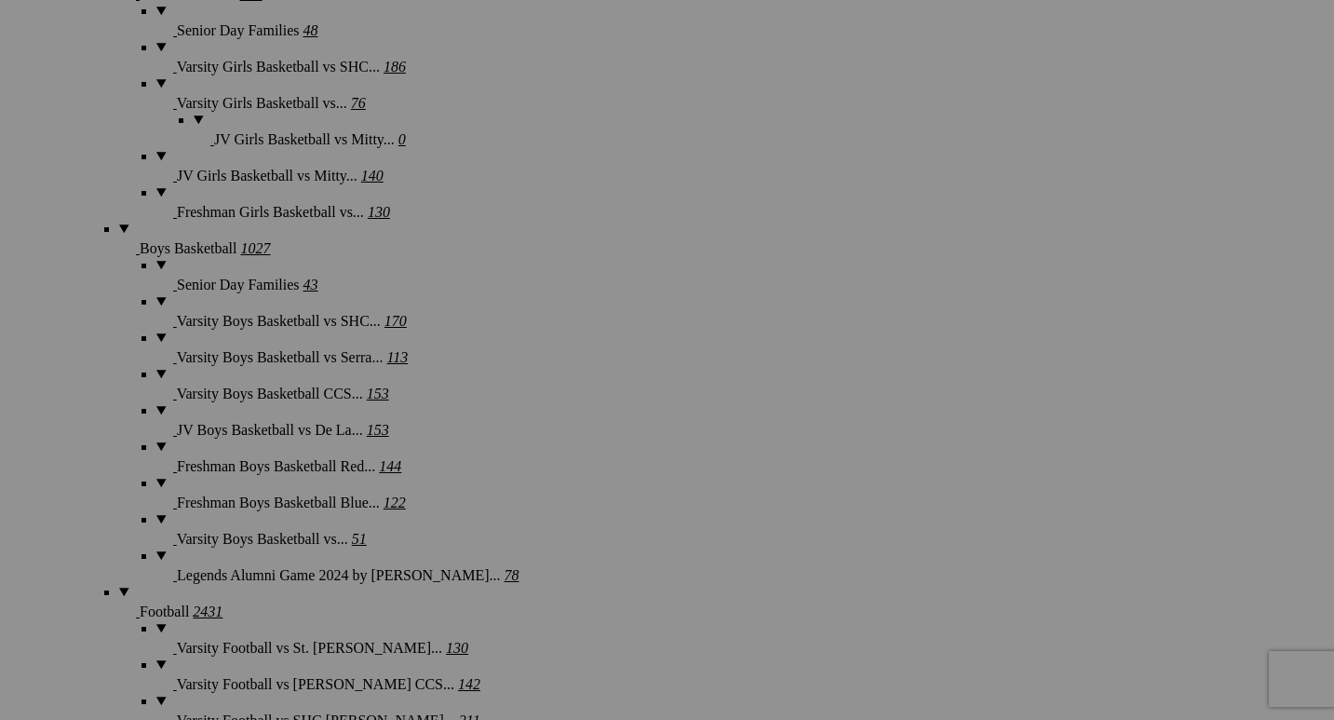
scroll to position [6264, 0]
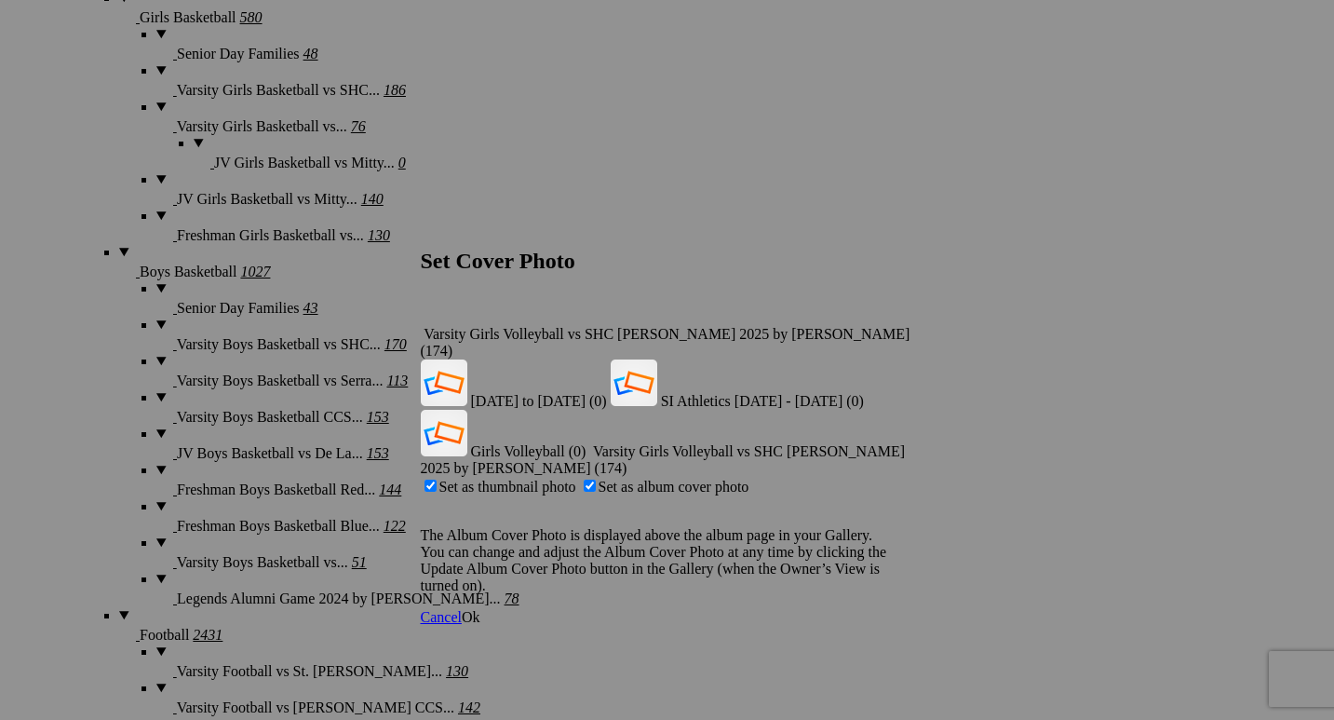
click at [480, 609] on span "Ok" at bounding box center [471, 617] width 19 height 16
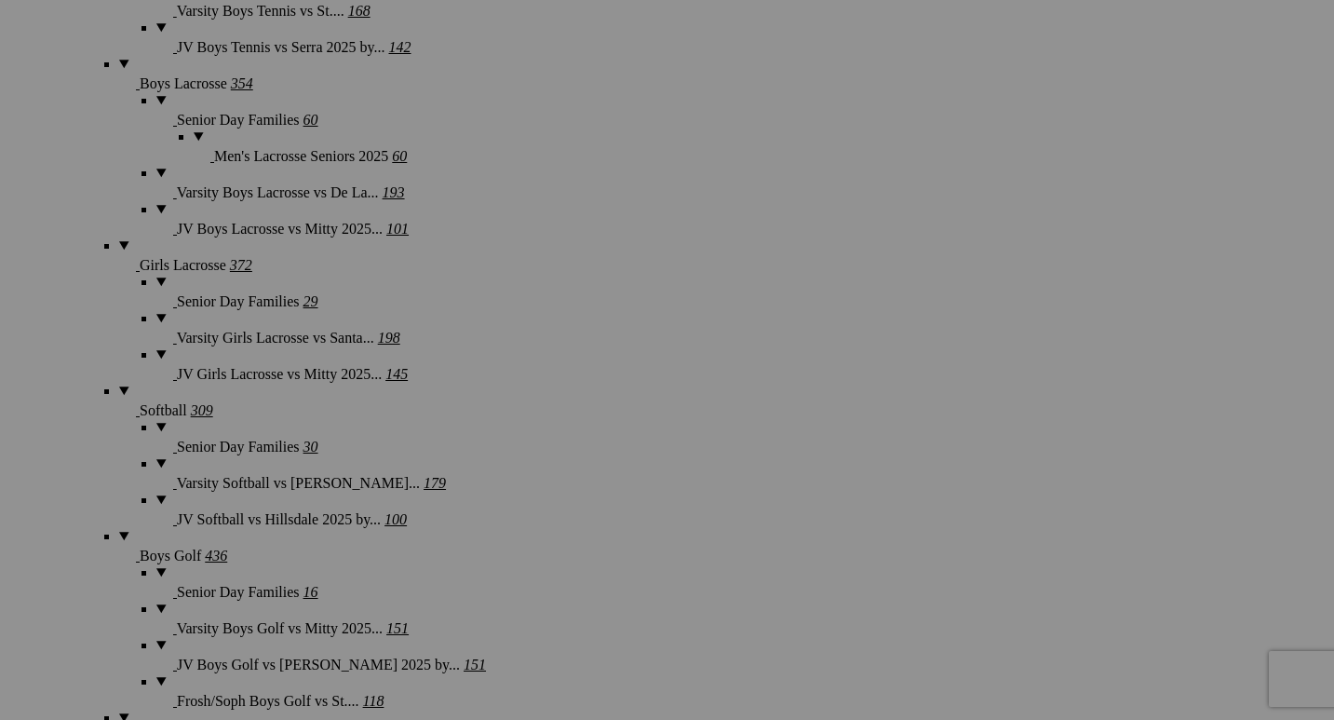
scroll to position [4811, 0]
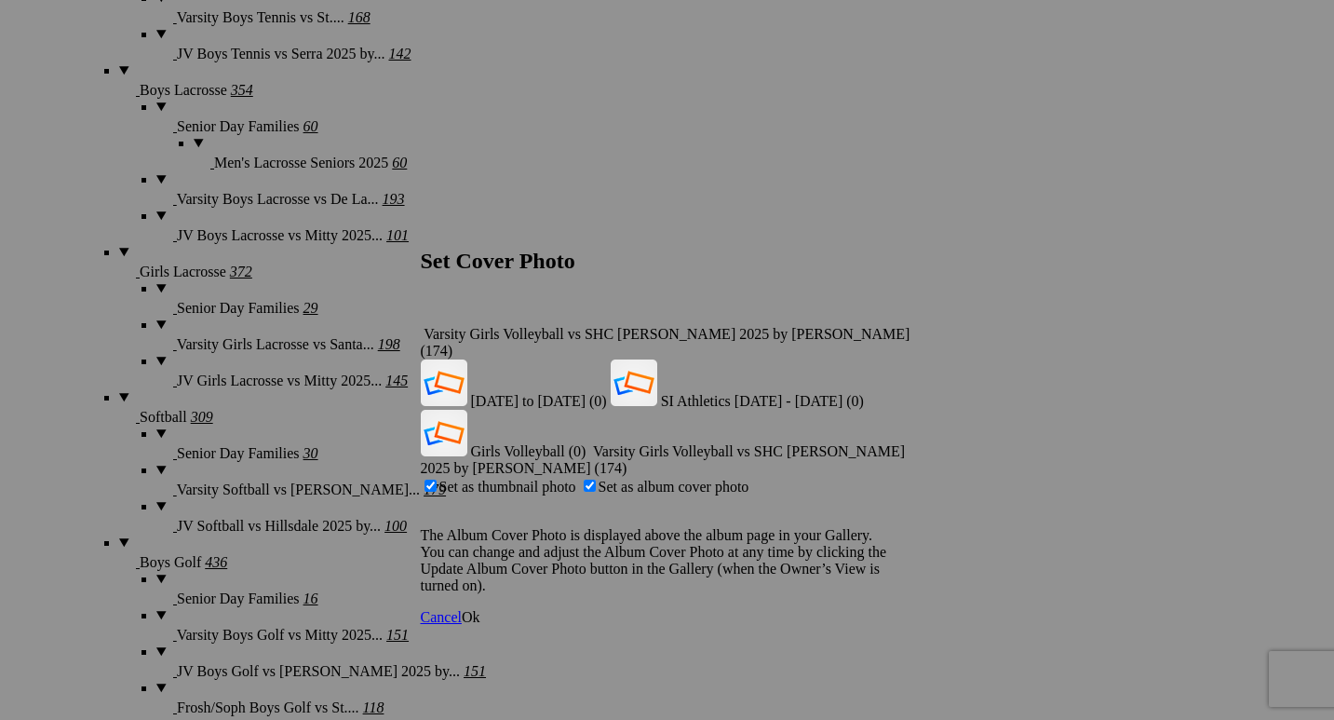
click at [480, 609] on span "Ok" at bounding box center [471, 617] width 19 height 16
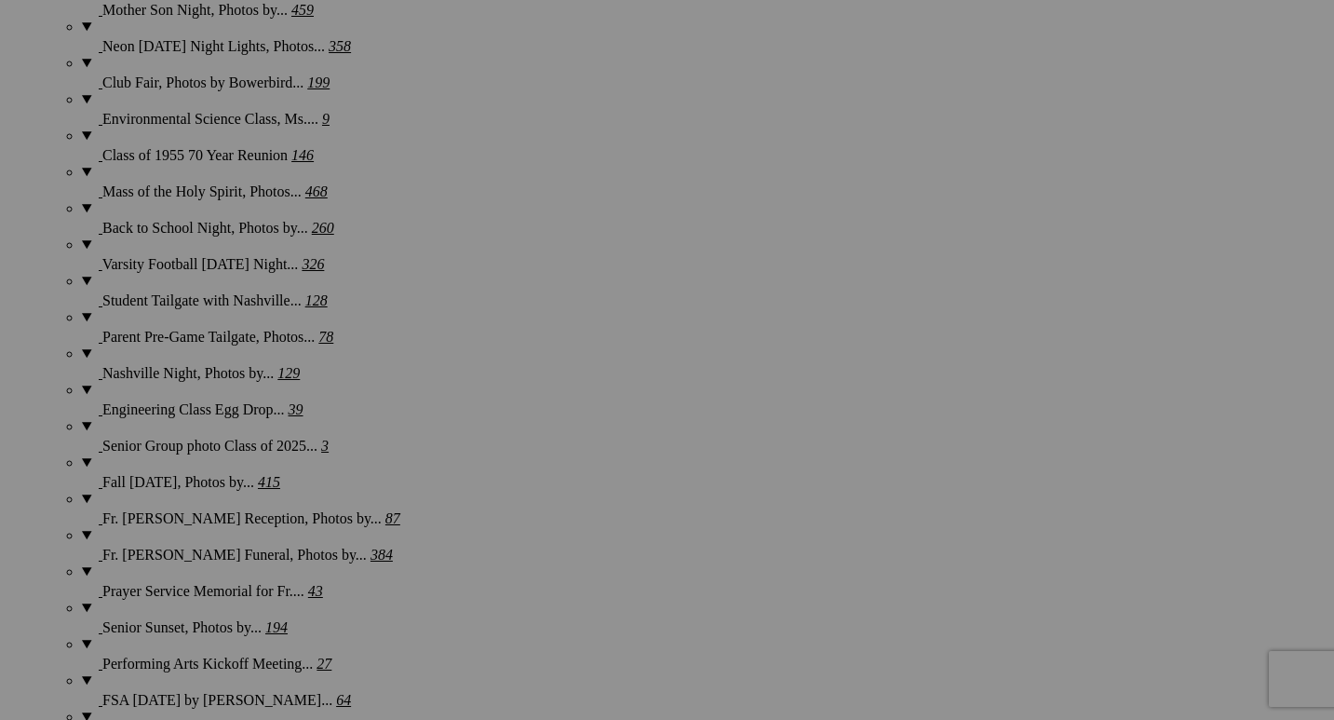
scroll to position [2709, 0]
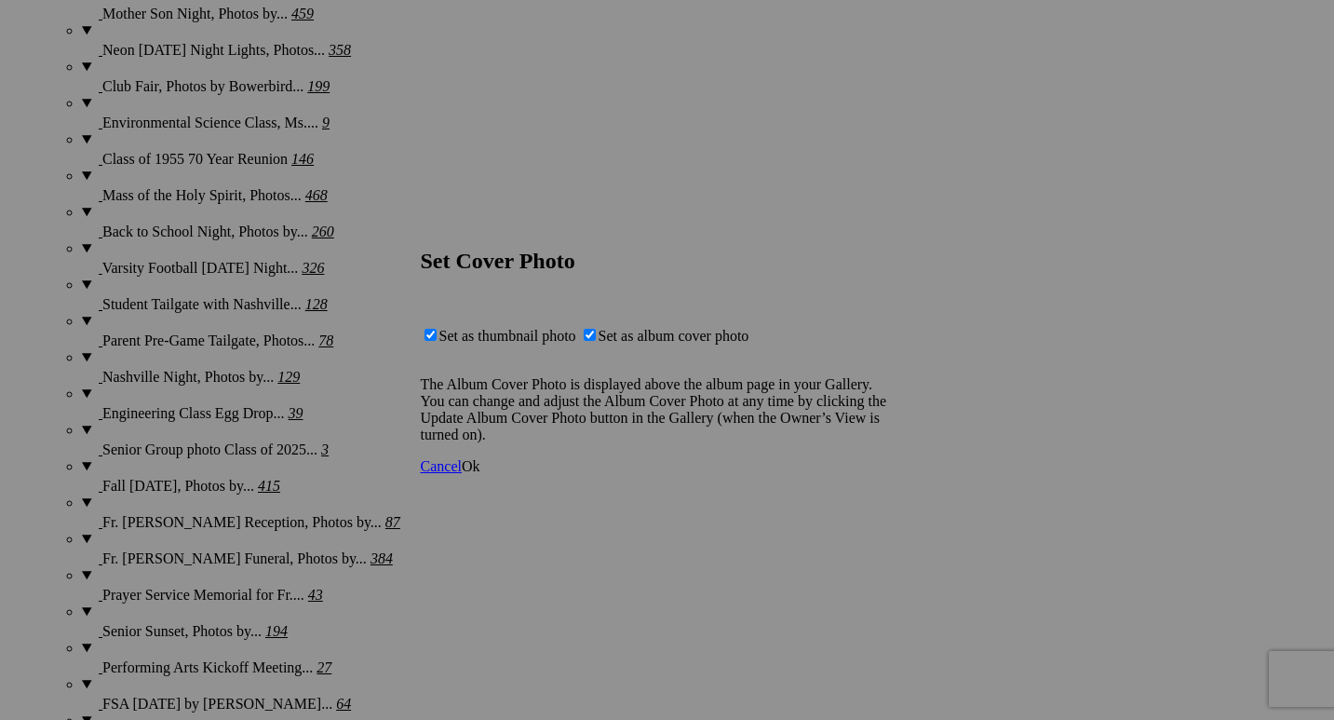
click at [462, 474] on span "Cancel" at bounding box center [441, 466] width 41 height 16
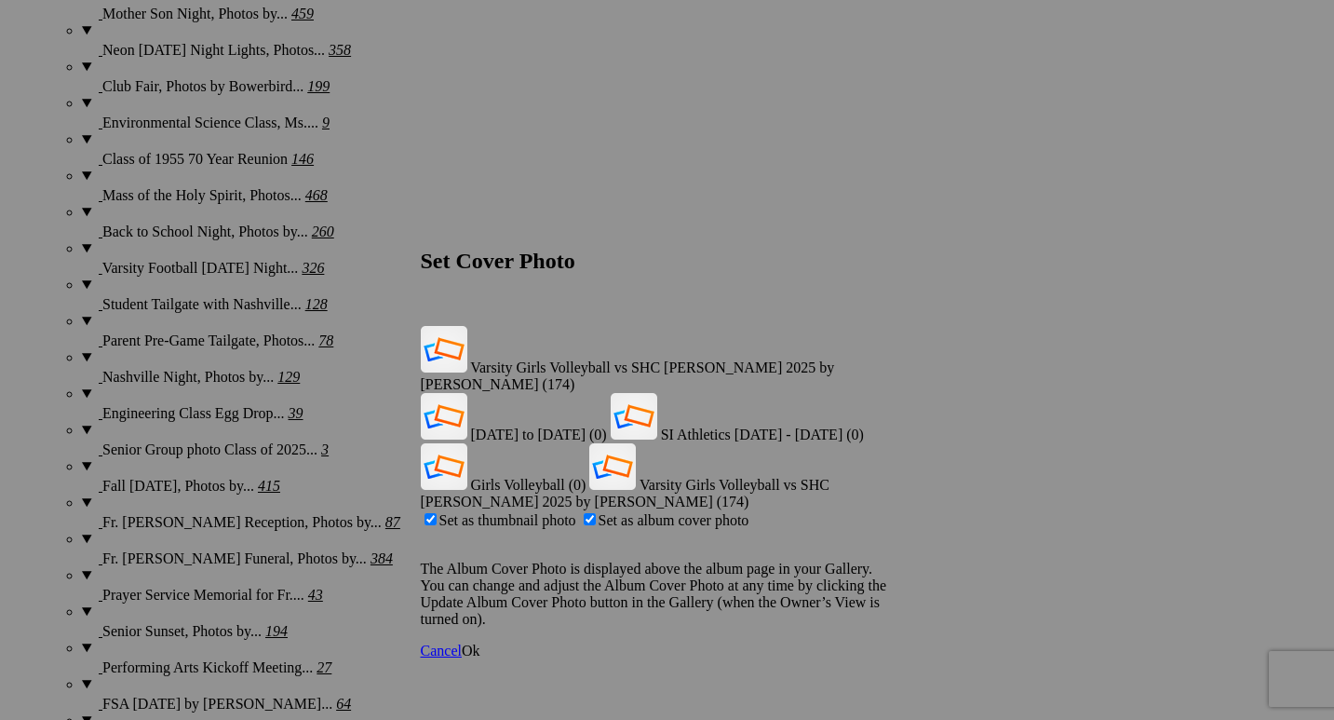
click at [480, 642] on span "Ok" at bounding box center [471, 650] width 19 height 16
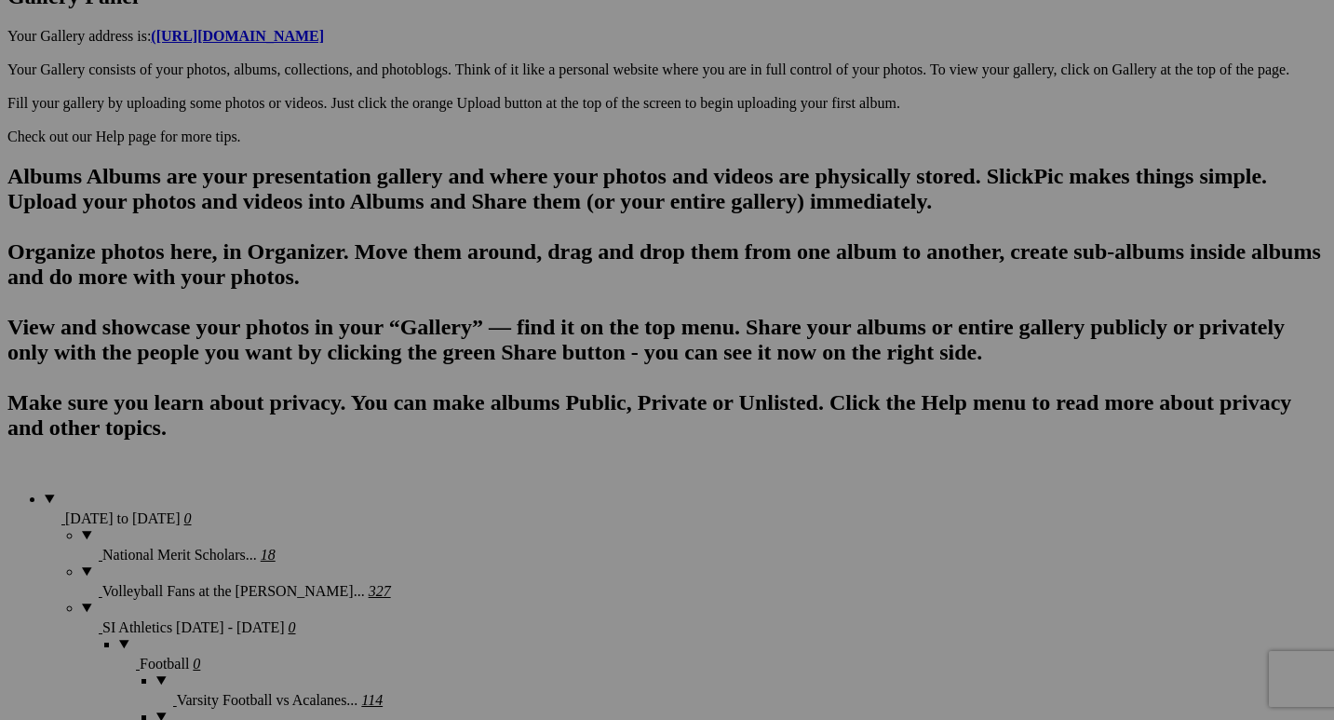
scroll to position [1037, 0]
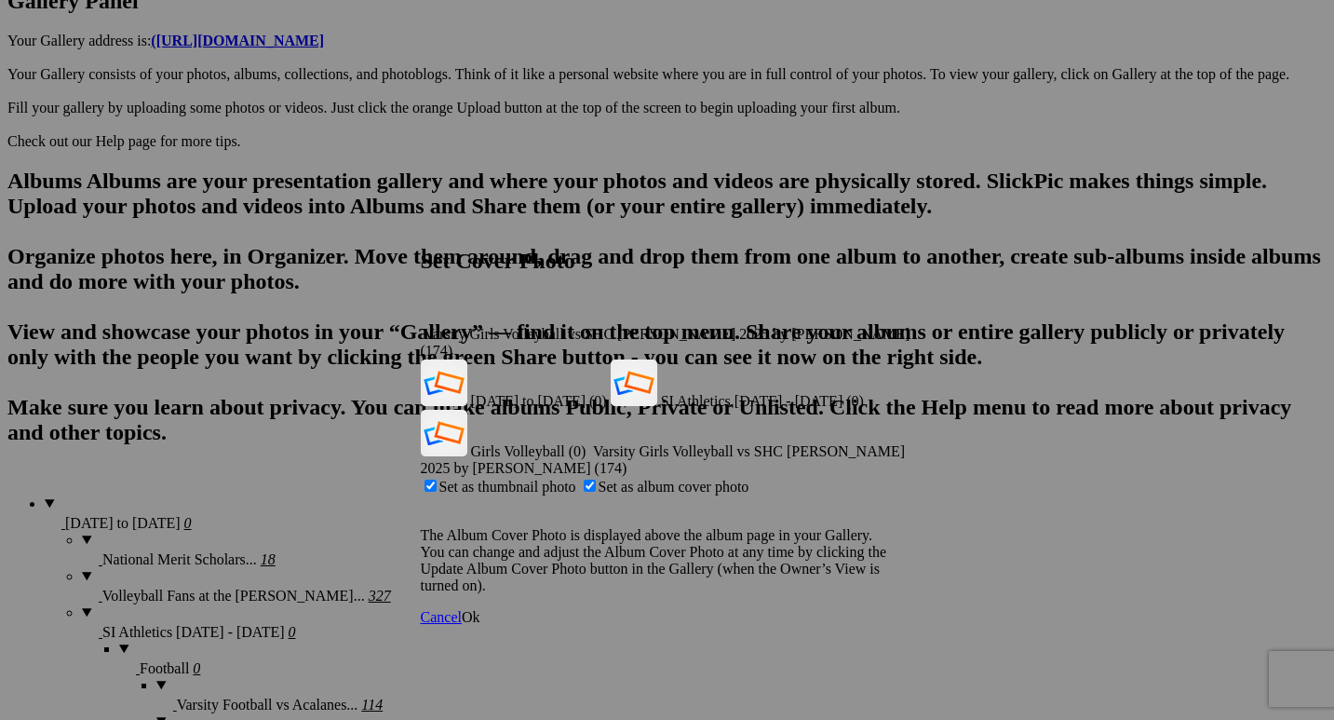
click at [480, 609] on span "Ok" at bounding box center [471, 617] width 19 height 16
